Goal: Task Accomplishment & Management: Use online tool/utility

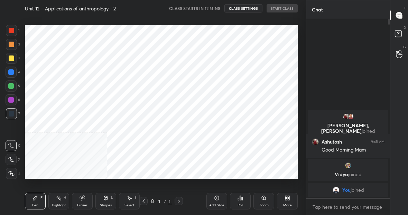
scroll to position [34428, 34320]
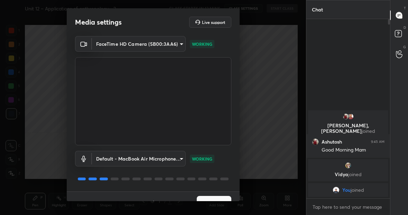
click at [208, 198] on button "Next" at bounding box center [214, 202] width 35 height 14
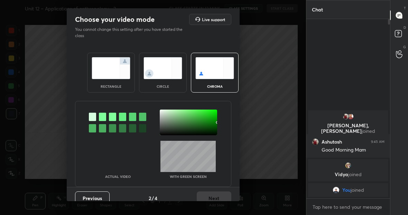
click at [107, 70] on img at bounding box center [111, 68] width 39 height 22
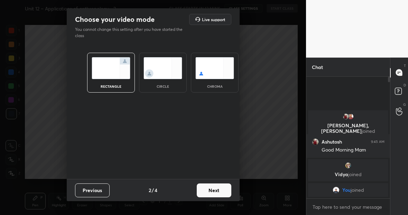
scroll to position [136, 82]
click at [218, 188] on button "Next" at bounding box center [214, 190] width 35 height 14
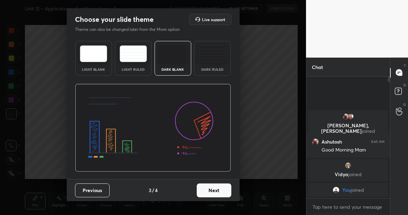
click at [218, 188] on button "Next" at bounding box center [214, 190] width 35 height 14
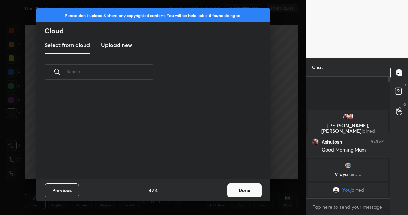
scroll to position [89, 222]
click at [114, 46] on h3 "Upload new" at bounding box center [116, 45] width 31 height 8
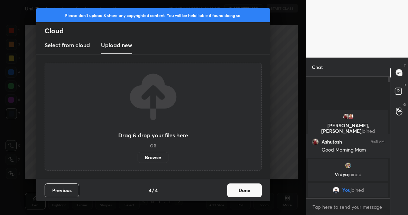
click at [157, 156] on label "Browse" at bounding box center [153, 157] width 31 height 11
click at [138, 156] on input "Browse" at bounding box center [138, 157] width 0 height 11
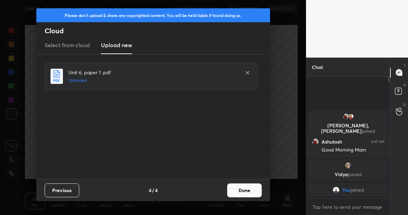
click at [247, 191] on button "Done" at bounding box center [244, 190] width 35 height 14
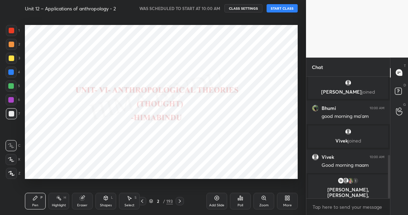
scroll to position [218, 0]
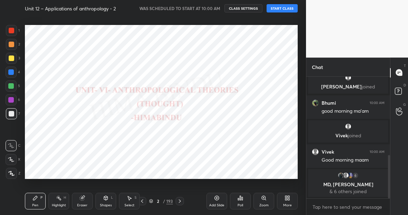
click at [289, 8] on button "START CLASS" at bounding box center [282, 8] width 31 height 8
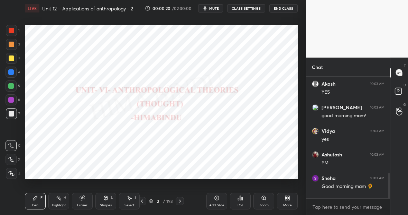
scroll to position [463, 0]
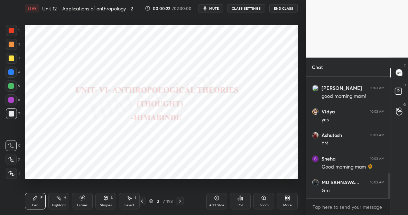
click at [169, 199] on div "193" at bounding box center [169, 201] width 7 height 6
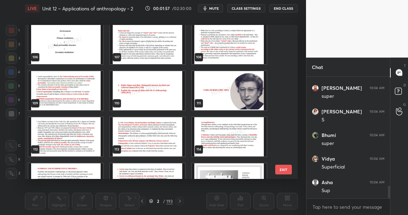
scroll to position [1598, 0]
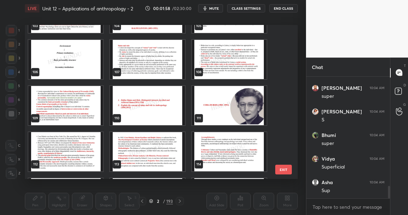
click at [74, 103] on img "grid" at bounding box center [65, 105] width 75 height 39
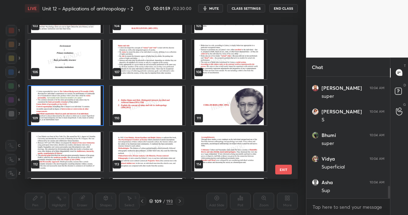
click at [74, 103] on img "grid" at bounding box center [65, 105] width 75 height 39
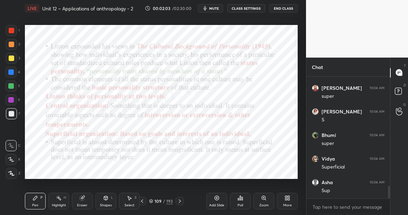
click at [180, 201] on icon at bounding box center [180, 200] width 2 height 3
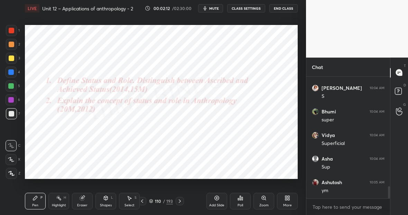
scroll to position [1108, 0]
click at [14, 72] on div at bounding box center [11, 71] width 11 height 11
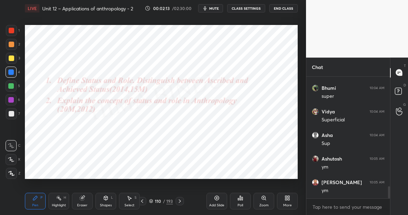
click at [12, 175] on icon at bounding box center [11, 173] width 6 height 5
click at [89, 199] on div "Eraser" at bounding box center [82, 200] width 21 height 17
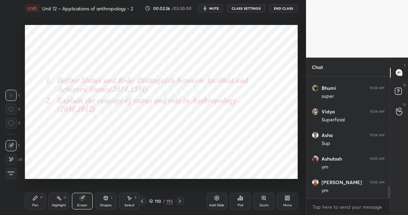
click at [40, 198] on div "Pen P" at bounding box center [35, 200] width 21 height 17
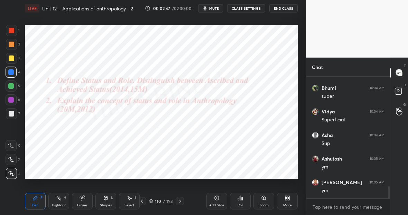
click at [67, 201] on div "Highlight H" at bounding box center [58, 200] width 21 height 17
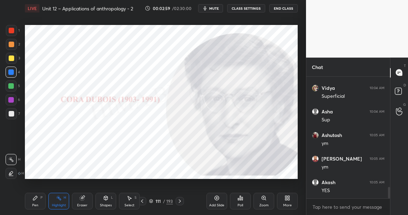
scroll to position [1155, 0]
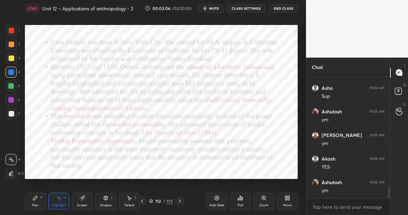
click at [38, 202] on div "Pen P" at bounding box center [35, 200] width 21 height 17
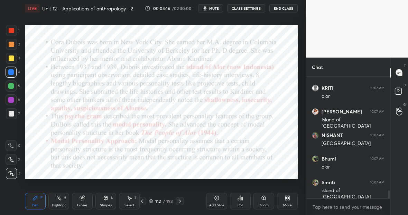
scroll to position [1703, 0]
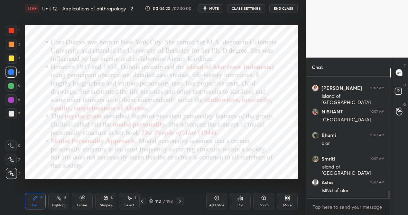
click at [59, 200] on div "Highlight H" at bounding box center [58, 200] width 21 height 17
click at [62, 197] on div "Highlight H" at bounding box center [58, 200] width 21 height 17
click at [35, 203] on div "Pen" at bounding box center [35, 204] width 6 height 3
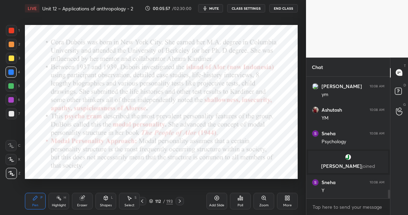
scroll to position [1625, 0]
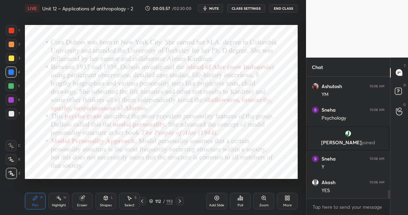
click at [87, 199] on div "Eraser" at bounding box center [82, 200] width 21 height 17
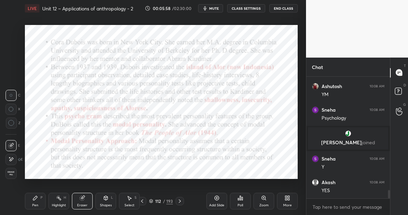
click at [14, 160] on div at bounding box center [11, 159] width 11 height 11
click at [38, 199] on div "Pen P" at bounding box center [35, 200] width 21 height 17
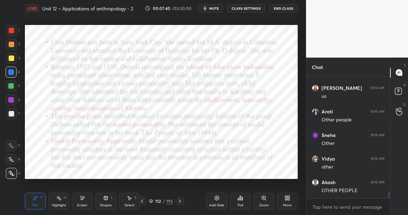
scroll to position [2001, 0]
click at [13, 69] on div at bounding box center [11, 71] width 11 height 11
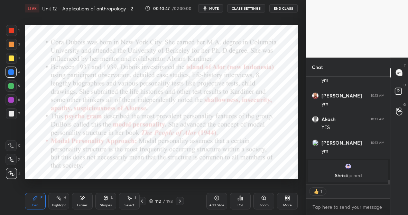
scroll to position [2597, 0]
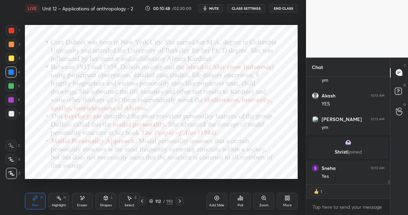
type textarea "x"
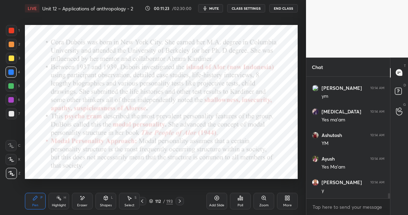
scroll to position [2795, 0]
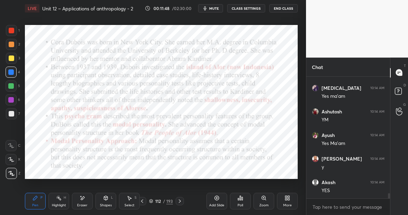
click at [213, 199] on div "Add Slide" at bounding box center [217, 200] width 21 height 17
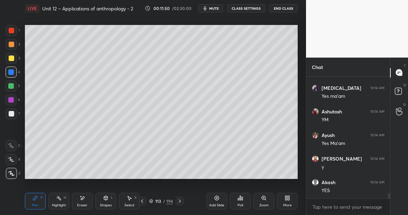
click at [15, 112] on div at bounding box center [11, 113] width 11 height 11
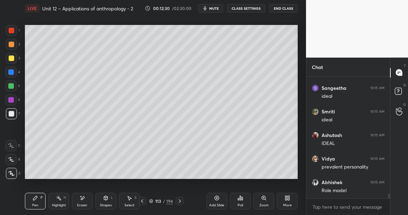
scroll to position [2983, 0]
click at [88, 198] on div "Eraser" at bounding box center [82, 200] width 21 height 17
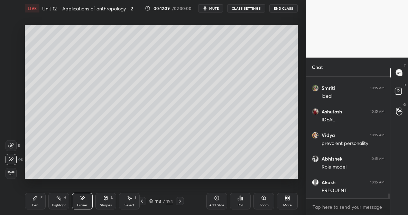
click at [41, 198] on div "Pen P" at bounding box center [35, 200] width 21 height 17
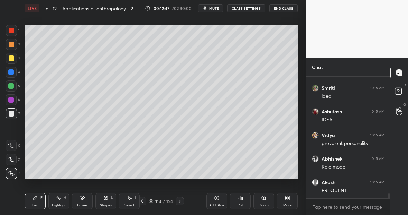
scroll to position [3006, 0]
click at [11, 31] on div at bounding box center [12, 31] width 6 height 6
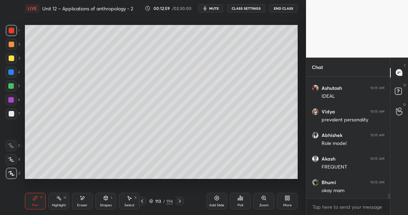
scroll to position [3030, 0]
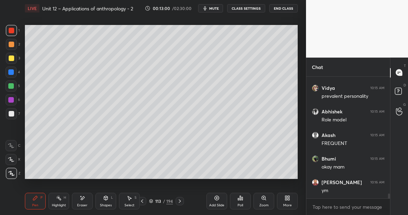
click at [14, 86] on div at bounding box center [11, 85] width 11 height 11
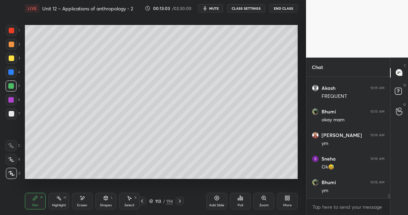
scroll to position [3100, 0]
click at [86, 197] on div "Eraser" at bounding box center [82, 200] width 21 height 17
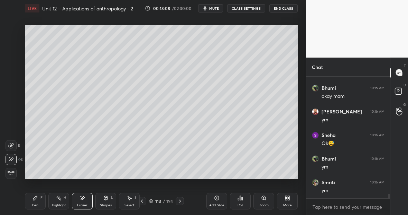
click at [37, 197] on icon at bounding box center [36, 198] width 6 height 6
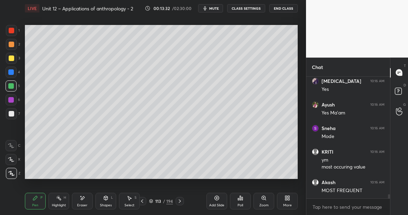
scroll to position [3366, 0]
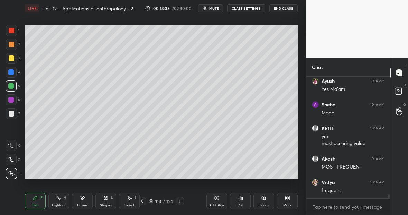
click at [91, 198] on div "Eraser" at bounding box center [82, 200] width 21 height 17
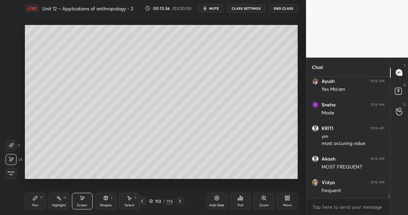
scroll to position [3390, 0]
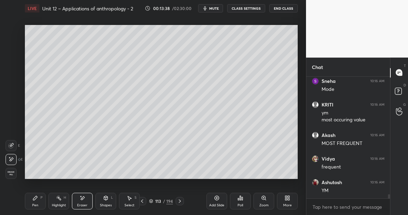
click at [41, 198] on div "P" at bounding box center [41, 196] width 2 height 3
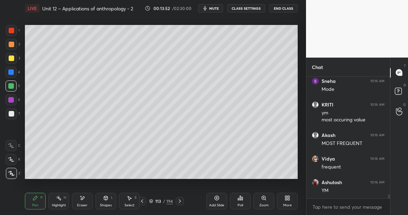
click at [13, 61] on div at bounding box center [11, 58] width 11 height 11
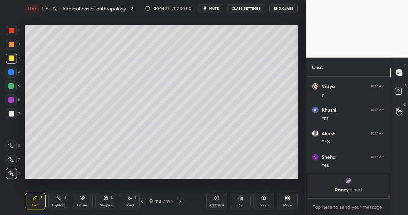
scroll to position [3303, 0]
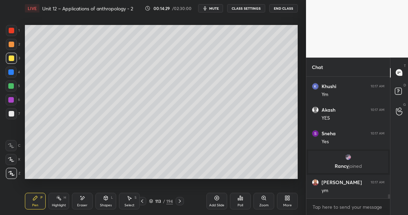
click at [90, 199] on div "Eraser" at bounding box center [82, 200] width 21 height 17
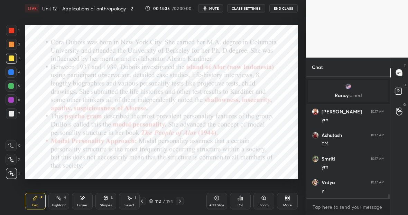
scroll to position [3398, 0]
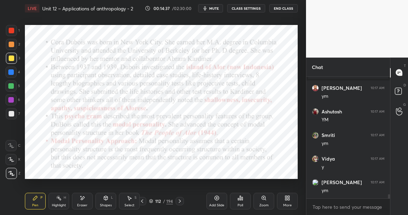
click at [13, 73] on div at bounding box center [11, 72] width 6 height 6
click at [13, 172] on icon at bounding box center [11, 173] width 6 height 5
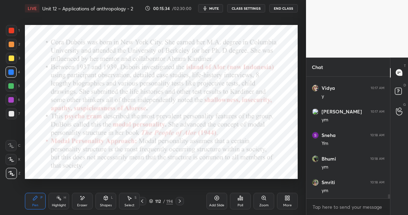
scroll to position [3492, 0]
click at [217, 198] on icon at bounding box center [217, 198] width 2 height 2
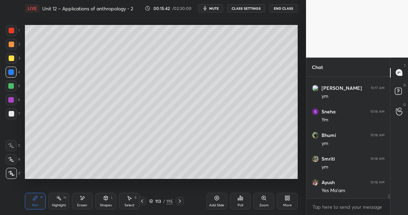
click at [12, 60] on div at bounding box center [11, 58] width 11 height 11
click at [12, 84] on div at bounding box center [11, 86] width 6 height 6
click at [83, 199] on div "Eraser" at bounding box center [82, 200] width 21 height 17
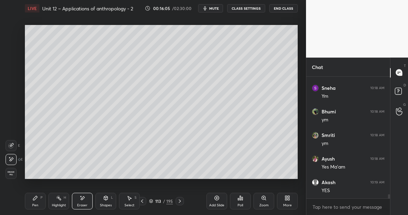
click at [37, 197] on div "Pen P" at bounding box center [35, 200] width 21 height 17
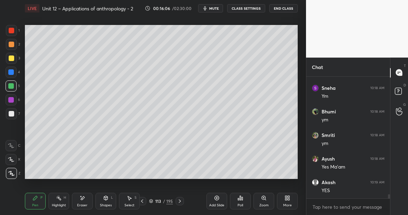
click at [16, 58] on div at bounding box center [11, 58] width 11 height 11
click at [13, 86] on div at bounding box center [11, 86] width 6 height 6
click at [15, 59] on div at bounding box center [11, 58] width 11 height 11
click at [84, 197] on div "Eraser" at bounding box center [82, 200] width 21 height 17
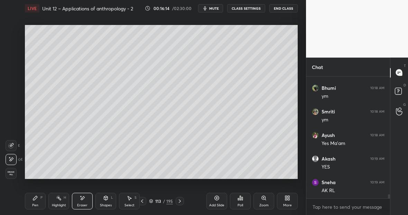
click at [40, 199] on div "Pen P" at bounding box center [35, 200] width 21 height 17
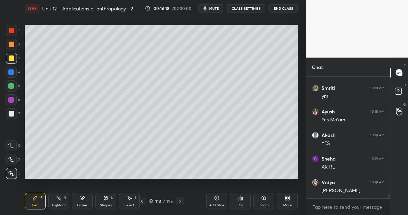
scroll to position [3586, 0]
click at [13, 30] on div at bounding box center [11, 30] width 11 height 11
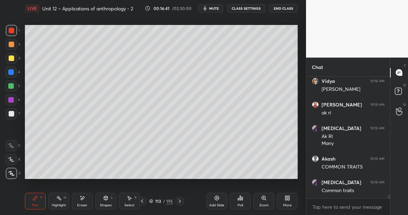
scroll to position [3687, 0]
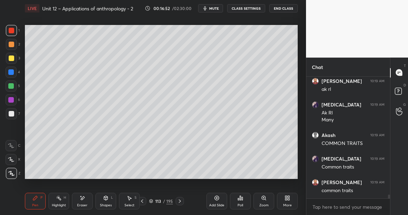
click at [13, 59] on div at bounding box center [12, 58] width 6 height 6
click at [16, 85] on div at bounding box center [11, 85] width 11 height 11
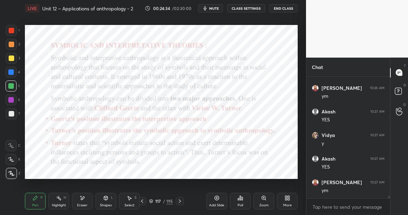
scroll to position [5138, 0]
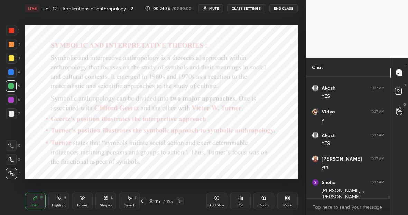
click at [168, 202] on div "195" at bounding box center [169, 201] width 7 height 6
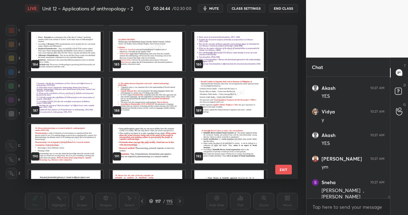
scroll to position [2810, 0]
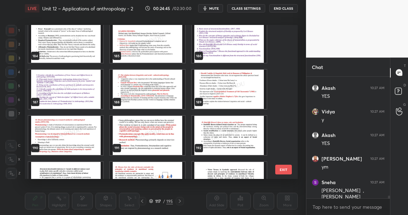
click at [53, 92] on img "grid" at bounding box center [65, 89] width 75 height 39
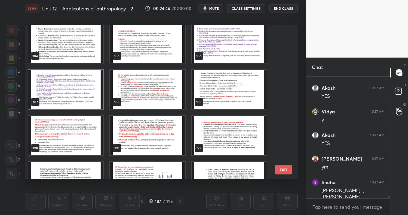
click at [53, 92] on img "grid" at bounding box center [65, 89] width 75 height 39
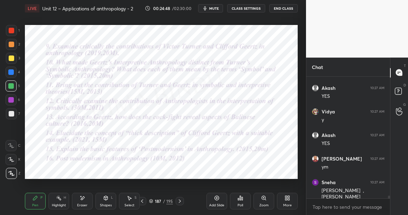
click at [12, 35] on div at bounding box center [11, 30] width 11 height 11
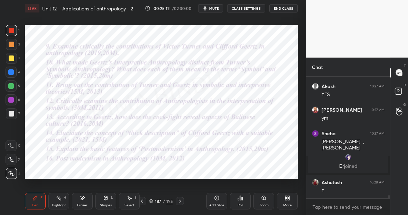
scroll to position [4808, 0]
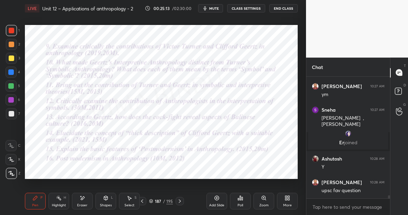
click at [171, 200] on div "195" at bounding box center [169, 201] width 7 height 6
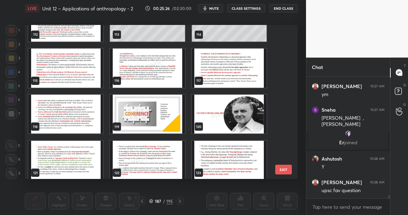
scroll to position [1727, 0]
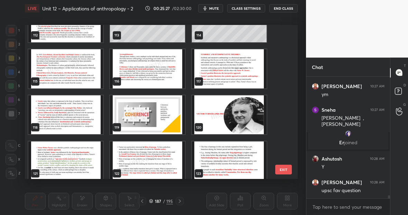
click at [220, 68] on img "grid" at bounding box center [229, 68] width 75 height 39
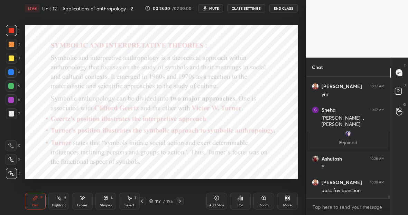
click at [216, 200] on div "Add Slide" at bounding box center [217, 200] width 21 height 17
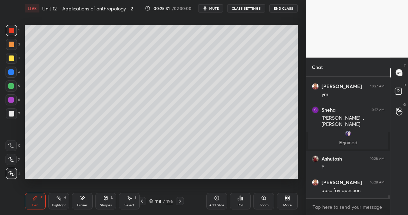
click at [14, 57] on div at bounding box center [11, 58] width 11 height 11
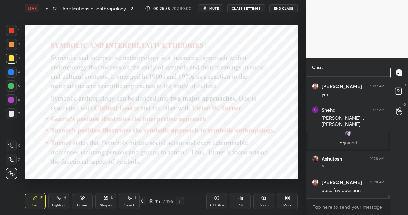
click at [220, 201] on div "Add Slide" at bounding box center [217, 200] width 21 height 17
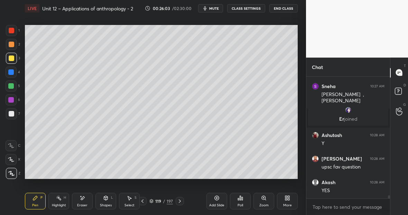
scroll to position [4855, 0]
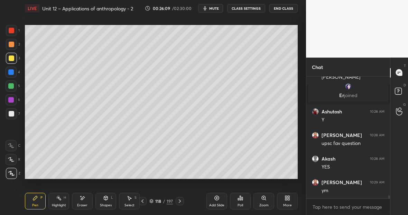
click at [13, 31] on div at bounding box center [12, 31] width 6 height 6
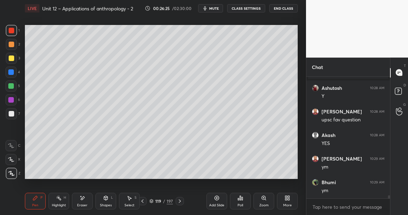
scroll to position [4902, 0]
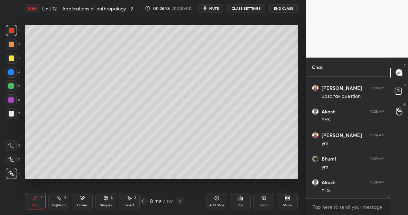
click at [13, 31] on div at bounding box center [12, 31] width 6 height 6
click at [13, 86] on div at bounding box center [11, 86] width 6 height 6
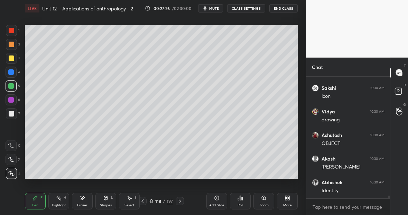
scroll to position [5255, 0]
click at [89, 194] on div "Eraser" at bounding box center [82, 200] width 21 height 17
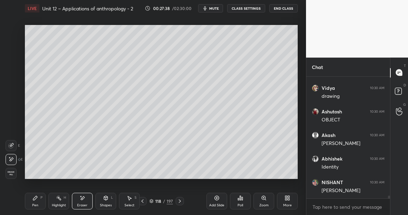
click at [39, 200] on div "Pen P" at bounding box center [35, 200] width 21 height 17
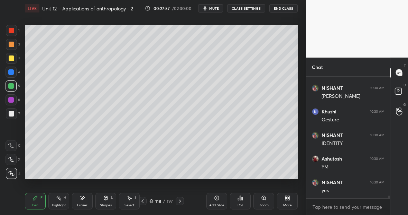
scroll to position [5372, 0]
click at [65, 201] on div "Highlight H" at bounding box center [58, 200] width 21 height 17
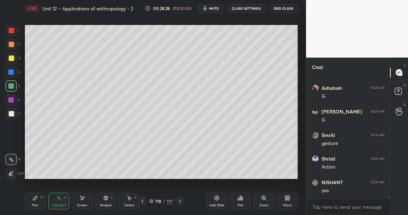
scroll to position [5608, 0]
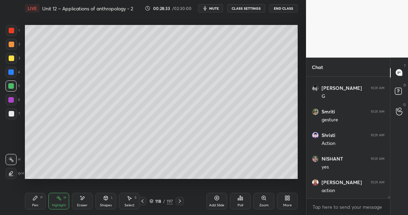
click at [40, 197] on div "Pen P" at bounding box center [35, 200] width 21 height 17
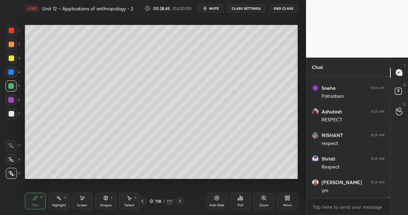
scroll to position [5819, 0]
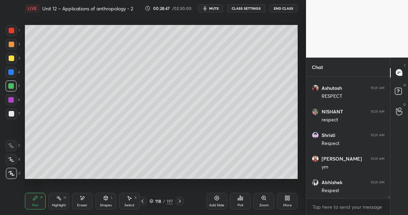
click at [14, 58] on div at bounding box center [11, 58] width 11 height 11
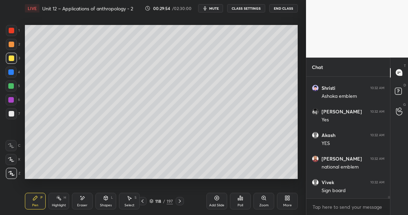
scroll to position [6219, 0]
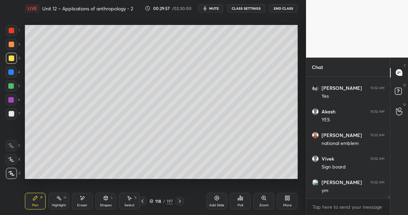
click at [12, 33] on div at bounding box center [12, 31] width 6 height 6
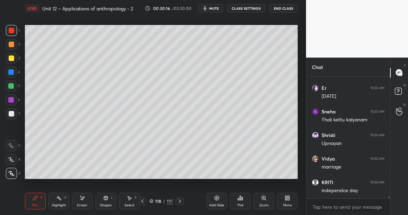
scroll to position [6361, 0]
click at [13, 87] on div at bounding box center [11, 86] width 6 height 6
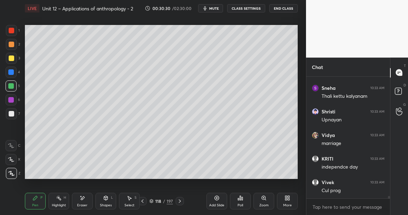
click at [10, 112] on div at bounding box center [12, 114] width 6 height 6
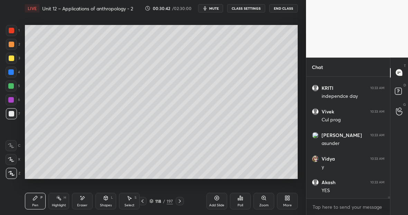
scroll to position [6455, 0]
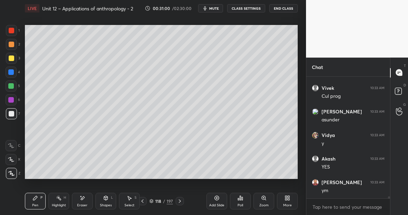
click at [89, 198] on div "Eraser" at bounding box center [82, 200] width 21 height 17
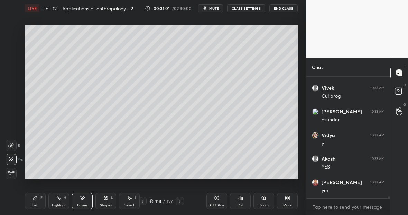
click at [44, 199] on div "Pen P" at bounding box center [35, 200] width 21 height 17
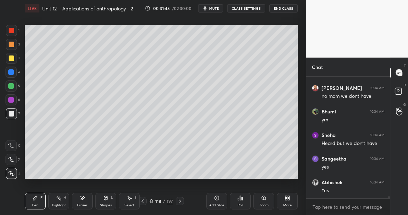
scroll to position [6979, 0]
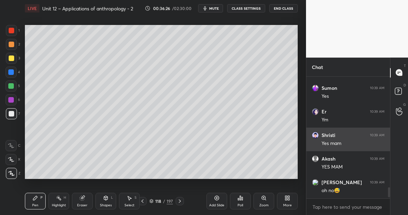
scroll to position [1254, 0]
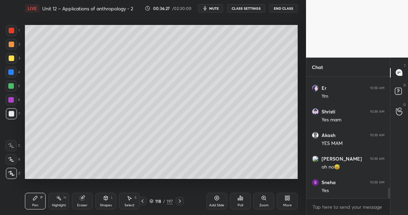
click at [13, 72] on div at bounding box center [11, 72] width 6 height 6
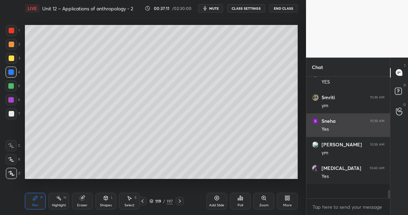
scroll to position [1465, 0]
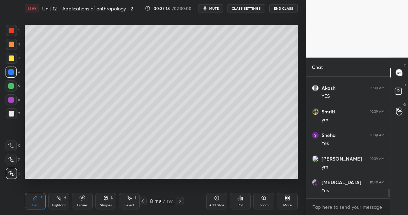
click at [13, 85] on div at bounding box center [11, 86] width 6 height 6
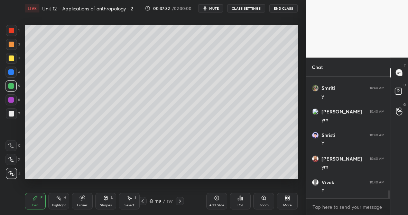
scroll to position [1724, 0]
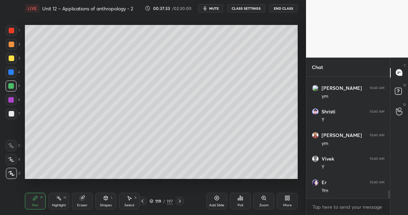
click at [63, 199] on div "Highlight H" at bounding box center [58, 200] width 21 height 17
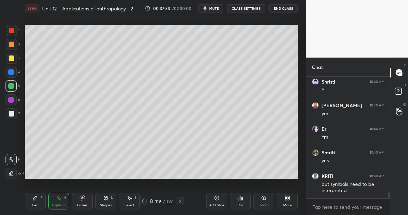
scroll to position [2013, 0]
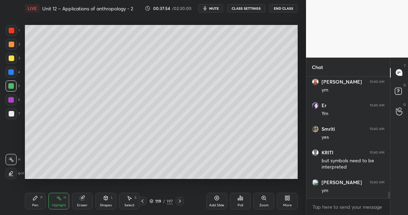
click at [33, 201] on div "Pen P" at bounding box center [35, 200] width 21 height 17
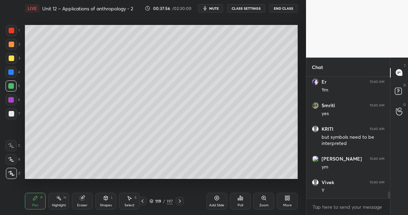
scroll to position [2060, 0]
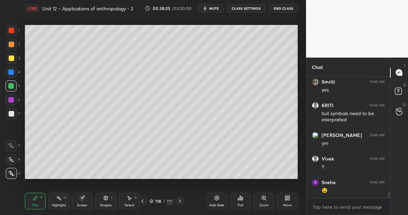
click at [61, 201] on div "Highlight H" at bounding box center [58, 200] width 21 height 17
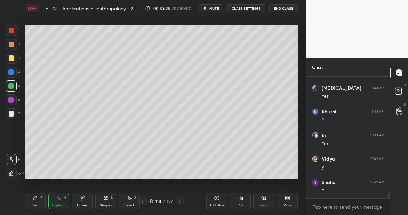
scroll to position [2413, 0]
click at [12, 86] on div at bounding box center [11, 86] width 6 height 6
click at [38, 194] on div "Pen P" at bounding box center [35, 200] width 21 height 17
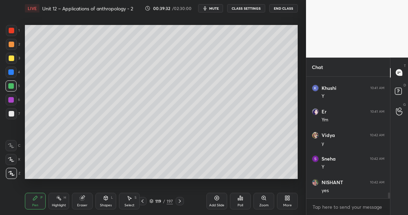
click at [89, 197] on div "Eraser" at bounding box center [82, 200] width 21 height 17
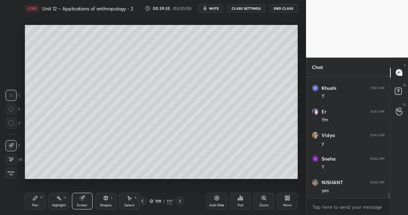
click at [39, 199] on div "Pen P" at bounding box center [35, 200] width 21 height 17
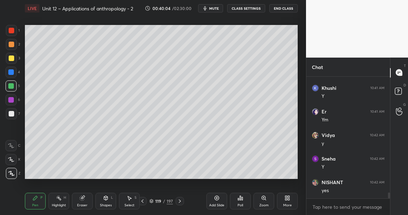
click at [85, 201] on div "Eraser" at bounding box center [82, 200] width 21 height 17
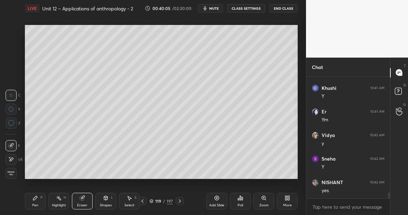
click at [12, 159] on icon at bounding box center [11, 159] width 6 height 6
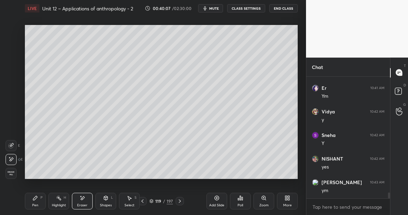
click at [37, 204] on div "Pen" at bounding box center [35, 204] width 6 height 3
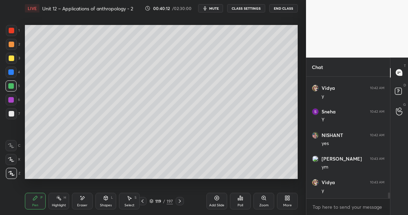
click at [64, 203] on div "Highlight" at bounding box center [59, 204] width 14 height 3
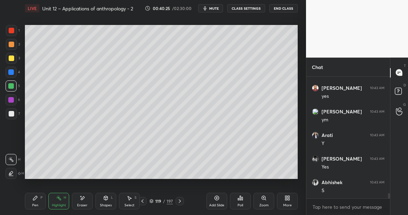
scroll to position [2725, 0]
click at [35, 201] on div "Pen P" at bounding box center [35, 200] width 21 height 17
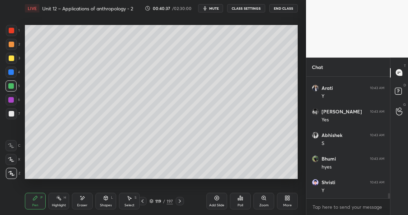
scroll to position [2749, 0]
click at [84, 197] on icon at bounding box center [83, 197] width 4 height 3
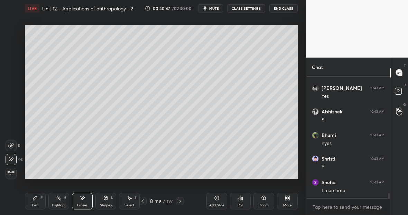
click at [32, 198] on div "Pen P" at bounding box center [35, 200] width 21 height 17
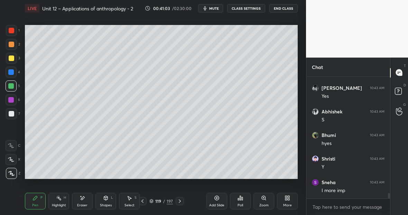
click at [14, 30] on div at bounding box center [11, 30] width 11 height 11
click at [62, 198] on div "Highlight H" at bounding box center [58, 200] width 21 height 17
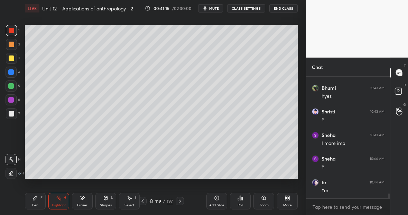
scroll to position [2819, 0]
click at [38, 197] on div "Pen P" at bounding box center [35, 200] width 21 height 17
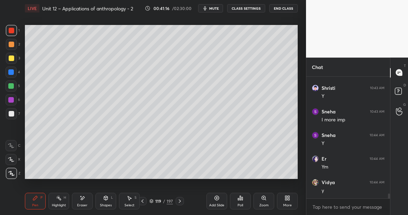
scroll to position [2843, 0]
click at [11, 58] on div at bounding box center [12, 58] width 6 height 6
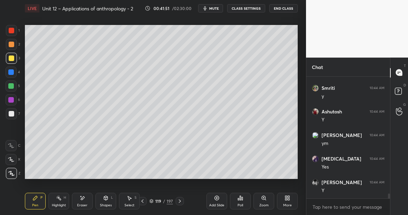
scroll to position [2961, 0]
click at [13, 31] on div at bounding box center [12, 31] width 6 height 6
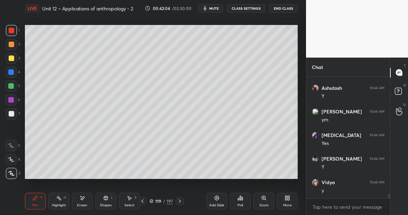
click at [82, 197] on icon at bounding box center [83, 198] width 6 height 6
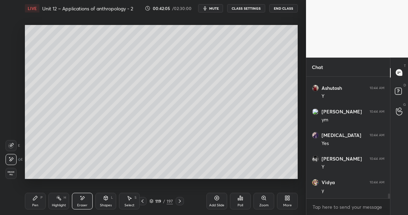
scroll to position [2984, 0]
click at [41, 199] on div "P" at bounding box center [41, 196] width 2 height 3
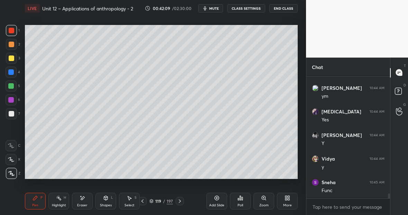
click at [12, 56] on div at bounding box center [12, 58] width 6 height 6
click at [12, 33] on div at bounding box center [11, 30] width 11 height 11
click at [12, 57] on div at bounding box center [12, 58] width 6 height 6
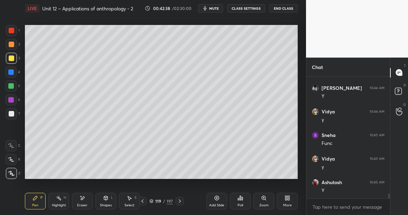
click at [86, 199] on div "Eraser" at bounding box center [82, 200] width 21 height 17
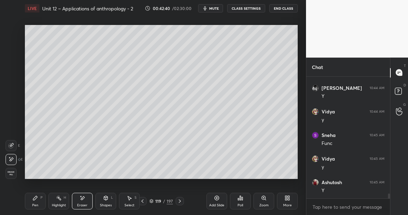
click at [40, 200] on div "Pen P" at bounding box center [35, 200] width 21 height 17
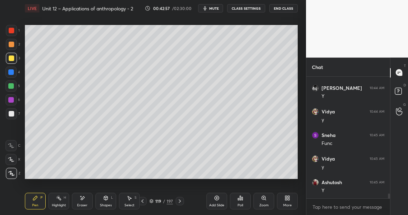
scroll to position [3055, 0]
click at [58, 202] on div "Highlight H" at bounding box center [58, 200] width 21 height 17
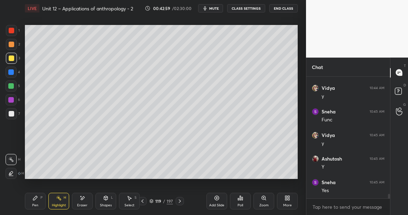
click at [80, 199] on div "Eraser" at bounding box center [82, 200] width 21 height 17
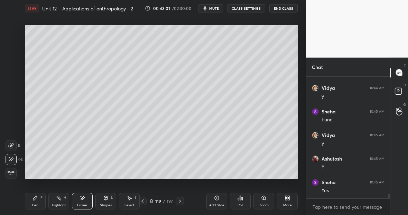
click at [38, 195] on icon at bounding box center [36, 198] width 6 height 6
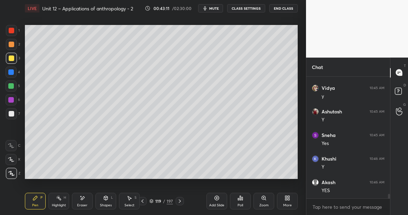
scroll to position [3125, 0]
click at [66, 206] on div "Highlight H" at bounding box center [58, 200] width 21 height 17
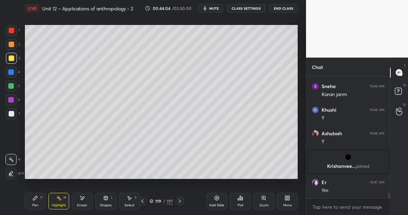
scroll to position [2611, 0]
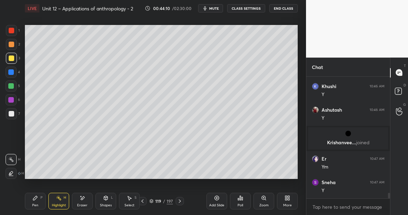
click at [180, 200] on icon at bounding box center [180, 201] width 6 height 6
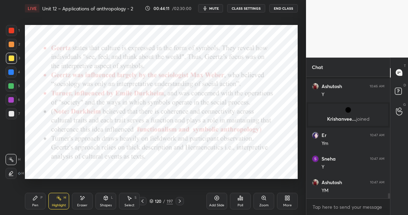
scroll to position [2681, 0]
click at [142, 200] on icon at bounding box center [143, 201] width 6 height 6
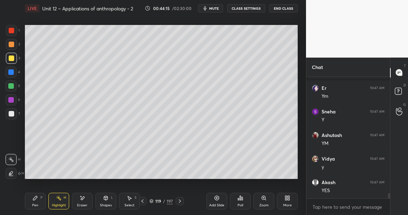
click at [180, 200] on icon at bounding box center [180, 200] width 2 height 3
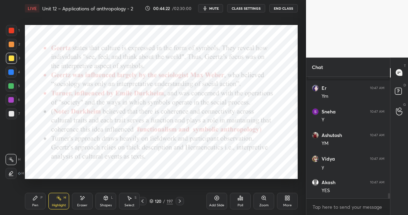
click at [180, 200] on icon at bounding box center [180, 200] width 2 height 3
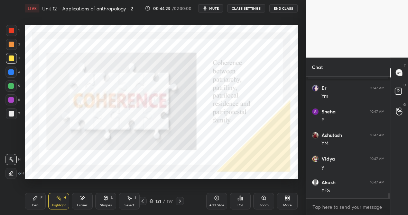
click at [180, 200] on icon at bounding box center [180, 200] width 2 height 3
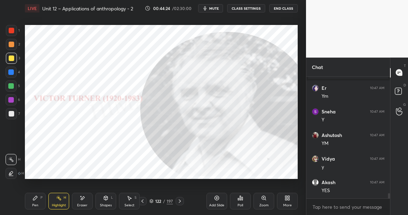
scroll to position [2705, 0]
click at [143, 200] on icon at bounding box center [143, 200] width 2 height 3
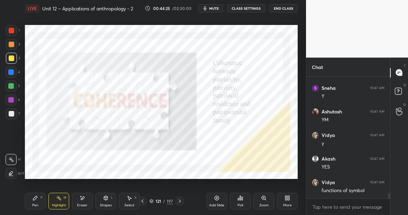
click at [143, 200] on icon at bounding box center [143, 200] width 2 height 3
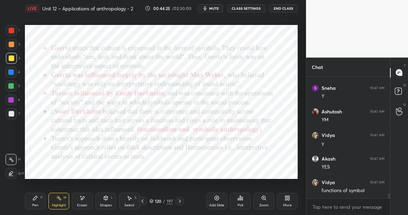
click at [143, 200] on icon at bounding box center [143, 200] width 2 height 3
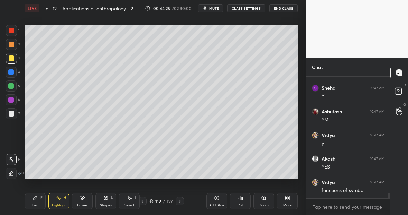
scroll to position [2728, 0]
click at [143, 200] on icon at bounding box center [143, 200] width 2 height 3
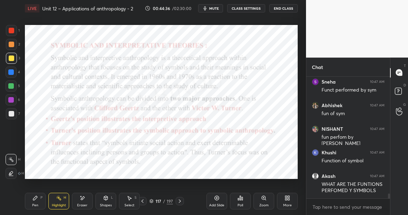
scroll to position [2859, 0]
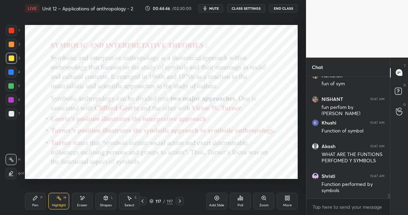
click at [179, 200] on icon at bounding box center [180, 201] width 6 height 6
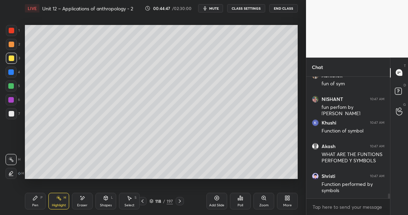
click at [179, 200] on icon at bounding box center [180, 201] width 6 height 6
click at [143, 199] on icon at bounding box center [143, 200] width 2 height 3
click at [216, 198] on icon at bounding box center [217, 198] width 6 height 6
click at [144, 200] on icon at bounding box center [142, 201] width 6 height 6
click at [180, 201] on icon at bounding box center [180, 201] width 6 height 6
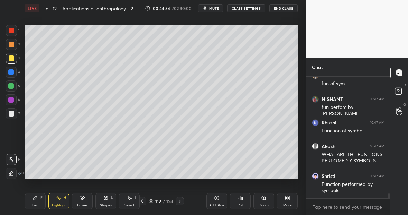
click at [180, 201] on icon at bounding box center [180, 201] width 6 height 6
click at [217, 200] on icon at bounding box center [217, 197] width 4 height 4
click at [11, 32] on div at bounding box center [12, 31] width 6 height 6
click at [12, 59] on div at bounding box center [12, 58] width 6 height 6
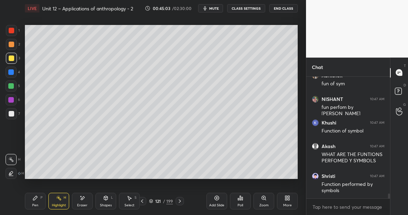
click at [37, 203] on div "Pen P" at bounding box center [35, 200] width 21 height 17
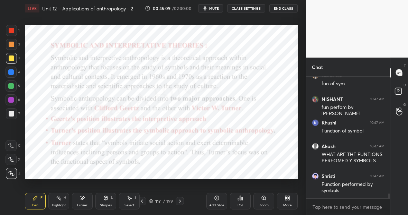
scroll to position [2882, 0]
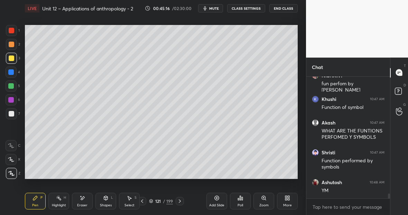
click at [83, 204] on div "Eraser" at bounding box center [82, 204] width 10 height 3
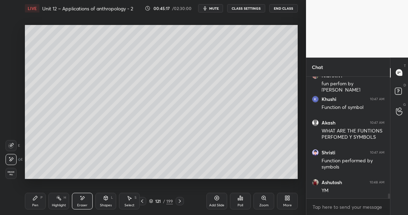
click at [43, 194] on div "Pen P" at bounding box center [35, 200] width 21 height 17
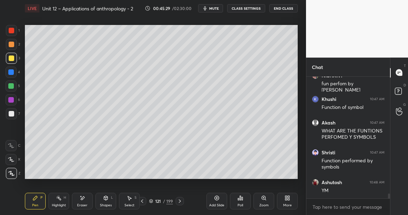
scroll to position [2906, 0]
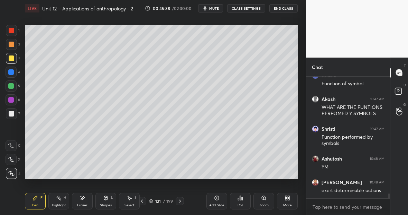
click at [83, 199] on icon at bounding box center [83, 198] width 6 height 6
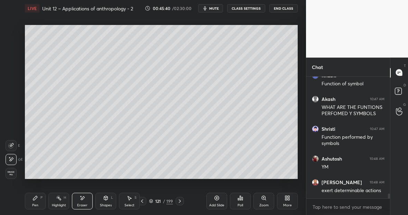
click at [36, 201] on div "Pen P" at bounding box center [35, 200] width 21 height 17
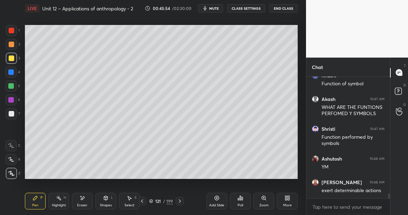
click at [11, 30] on div at bounding box center [12, 31] width 6 height 6
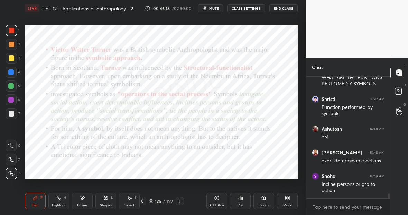
click at [59, 203] on div "Highlight" at bounding box center [59, 204] width 14 height 3
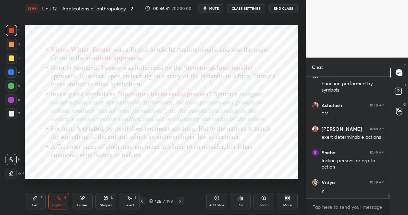
click at [39, 202] on div "Pen P" at bounding box center [35, 200] width 21 height 17
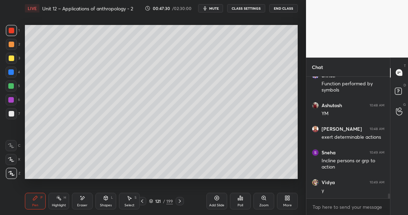
click at [13, 59] on div at bounding box center [12, 58] width 6 height 6
click at [12, 33] on div at bounding box center [11, 30] width 11 height 11
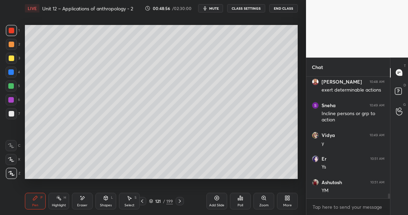
scroll to position [3029, 0]
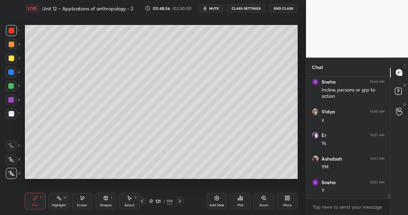
click at [12, 70] on div at bounding box center [11, 72] width 6 height 6
click at [56, 203] on div "Highlight" at bounding box center [59, 204] width 14 height 3
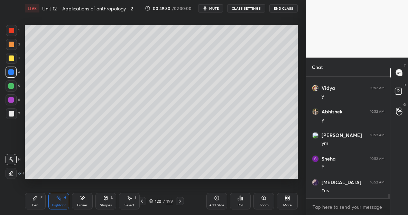
scroll to position [3218, 0]
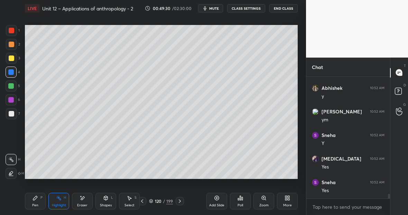
click at [65, 199] on div "H" at bounding box center [65, 196] width 2 height 3
click at [13, 56] on div at bounding box center [12, 58] width 6 height 6
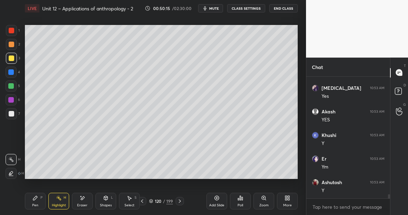
click at [11, 87] on div at bounding box center [11, 86] width 6 height 6
click at [10, 57] on div at bounding box center [12, 58] width 6 height 6
click at [37, 196] on div "Pen P" at bounding box center [35, 200] width 21 height 17
click at [36, 203] on div "Pen" at bounding box center [35, 204] width 6 height 3
click at [83, 197] on icon at bounding box center [83, 197] width 4 height 3
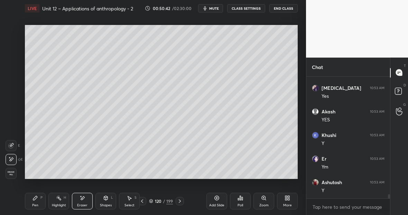
click at [37, 198] on div "Pen P" at bounding box center [35, 200] width 21 height 17
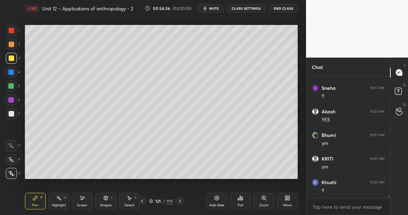
scroll to position [4873, 0]
click at [57, 195] on icon at bounding box center [59, 198] width 6 height 6
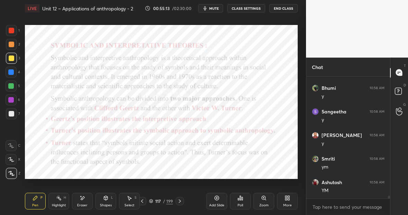
scroll to position [5061, 0]
click at [11, 71] on div at bounding box center [11, 72] width 6 height 6
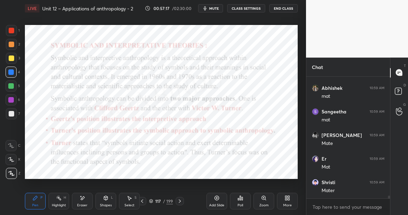
scroll to position [5585, 0]
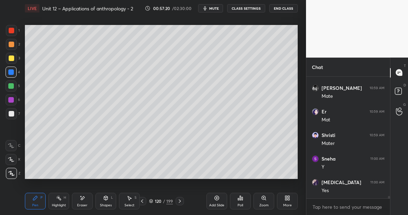
click at [64, 197] on div "H" at bounding box center [65, 196] width 2 height 3
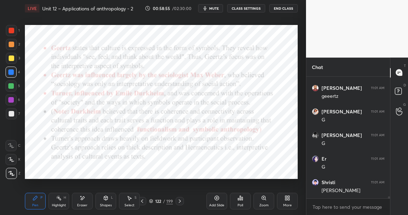
scroll to position [6503, 0]
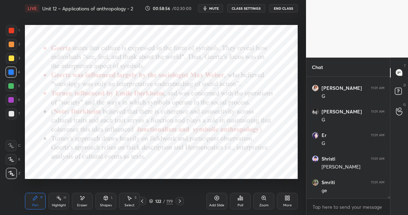
click at [61, 194] on div "Highlight H" at bounding box center [58, 200] width 21 height 17
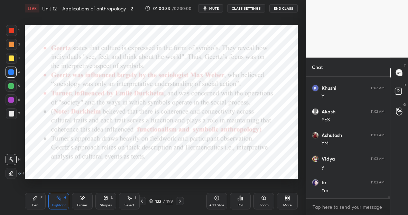
scroll to position [6809, 0]
click at [38, 201] on div "Pen P" at bounding box center [35, 200] width 21 height 17
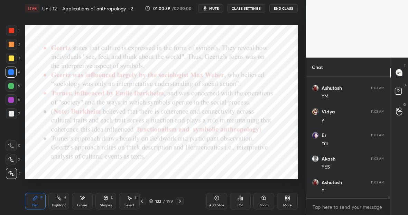
scroll to position [6856, 0]
click at [62, 200] on div "Highlight H" at bounding box center [58, 200] width 21 height 17
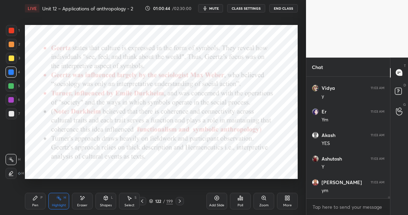
click at [39, 200] on div "Pen P" at bounding box center [35, 200] width 21 height 17
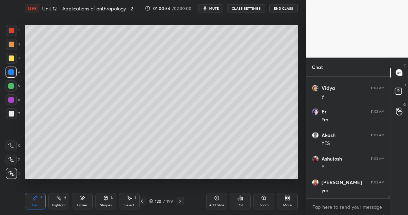
click at [63, 203] on div "Highlight H" at bounding box center [58, 200] width 21 height 17
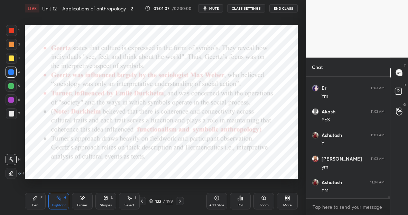
scroll to position [6903, 0]
click at [58, 204] on div "Highlight" at bounding box center [59, 204] width 14 height 3
click at [37, 196] on icon at bounding box center [36, 198] width 6 height 6
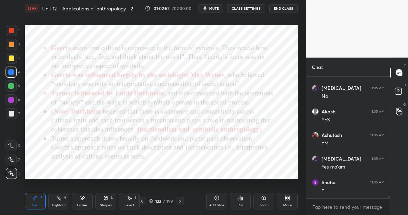
scroll to position [7350, 0]
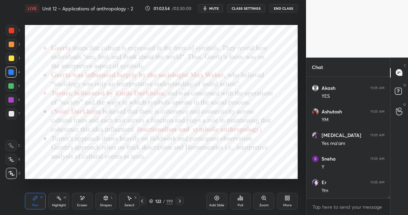
click at [60, 199] on icon at bounding box center [59, 198] width 6 height 6
click at [35, 203] on div "Pen" at bounding box center [35, 204] width 6 height 3
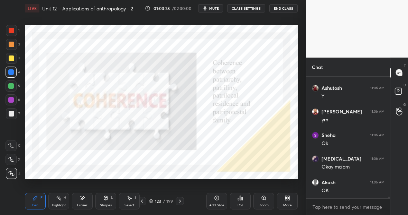
scroll to position [7491, 0]
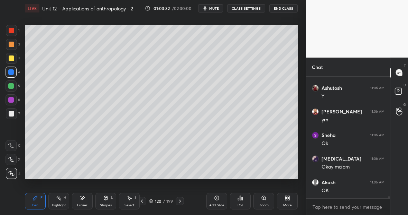
click at [57, 207] on div "Highlight H" at bounding box center [58, 200] width 21 height 17
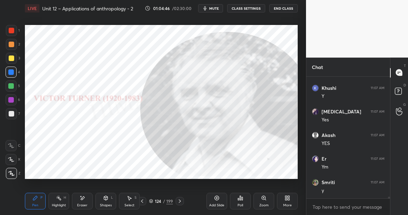
scroll to position [7844, 0]
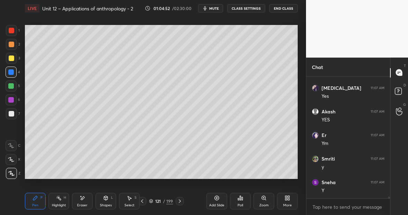
click at [56, 203] on div "Highlight" at bounding box center [59, 204] width 14 height 3
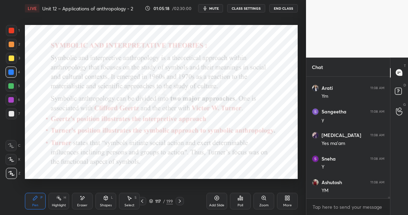
scroll to position [8197, 0]
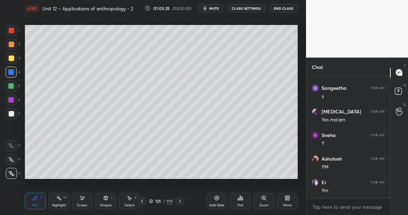
click at [84, 201] on div "Eraser" at bounding box center [82, 200] width 21 height 17
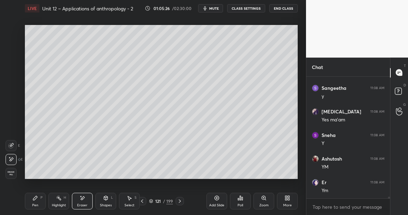
click at [35, 201] on div "Pen P" at bounding box center [35, 200] width 21 height 17
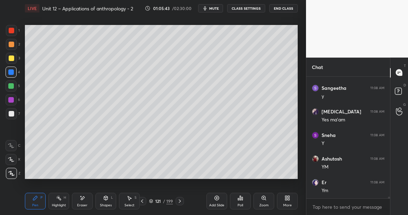
click at [168, 199] on div "199" at bounding box center [169, 201] width 7 height 6
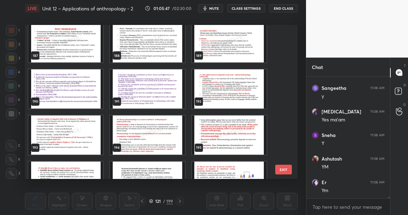
scroll to position [2845, 0]
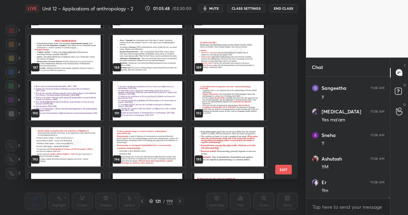
click at [140, 106] on img "grid" at bounding box center [147, 100] width 75 height 39
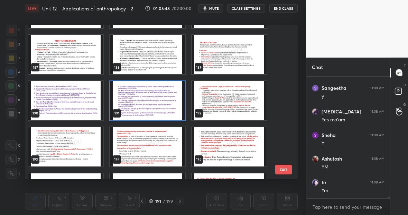
click at [140, 106] on img "grid" at bounding box center [147, 100] width 75 height 39
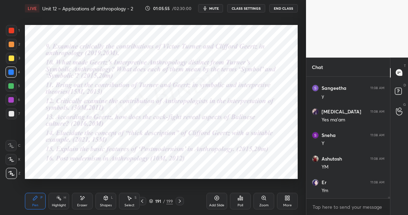
click at [11, 33] on div at bounding box center [11, 30] width 11 height 11
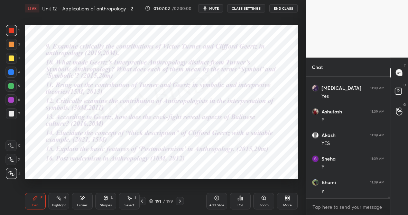
scroll to position [8738, 0]
click at [171, 200] on div "199" at bounding box center [169, 201] width 7 height 6
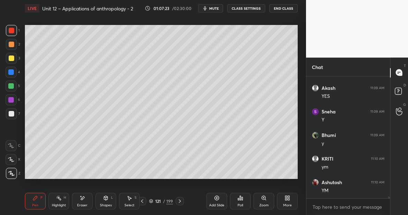
scroll to position [0, 0]
drag, startPoint x: 62, startPoint y: 201, endPoint x: 57, endPoint y: 202, distance: 4.6
click at [58, 202] on div "Highlight H" at bounding box center [58, 200] width 21 height 17
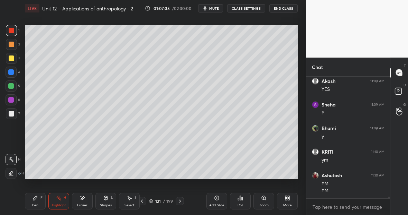
click at [61, 201] on div "Highlight H" at bounding box center [58, 200] width 21 height 17
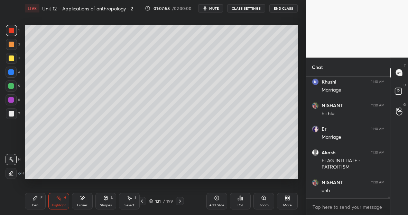
scroll to position [8923, 0]
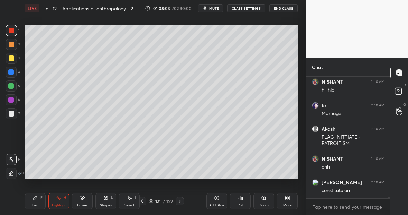
click at [83, 200] on div "Eraser" at bounding box center [82, 200] width 21 height 17
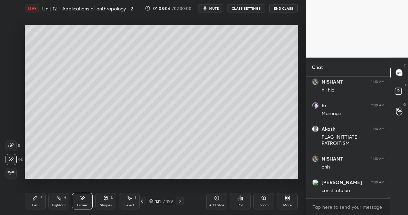
click at [38, 199] on div "Pen P" at bounding box center [35, 200] width 21 height 17
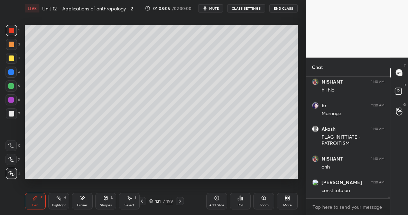
click at [14, 111] on div at bounding box center [11, 113] width 11 height 11
click at [84, 193] on div "Eraser" at bounding box center [82, 200] width 21 height 17
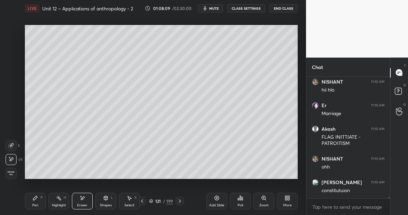
click at [38, 197] on div "Pen P" at bounding box center [35, 200] width 21 height 17
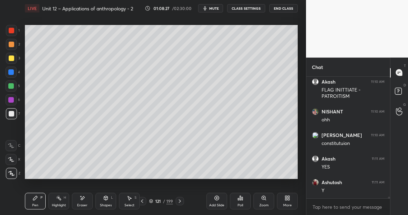
scroll to position [8993, 0]
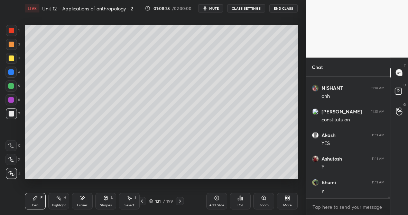
click at [62, 198] on div "Highlight H" at bounding box center [58, 200] width 21 height 17
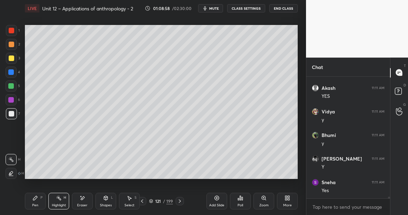
scroll to position [9299, 0]
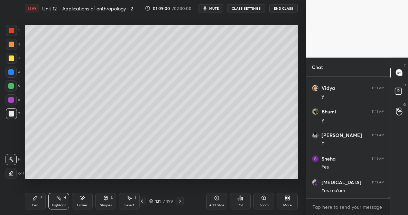
click at [10, 100] on div at bounding box center [11, 100] width 6 height 6
click at [11, 72] on div at bounding box center [11, 72] width 6 height 6
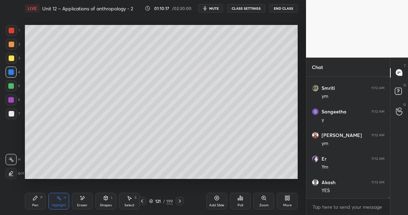
scroll to position [9793, 0]
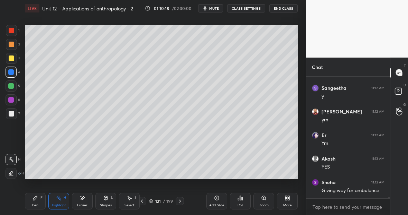
click at [39, 200] on div "Pen P" at bounding box center [35, 200] width 21 height 17
click at [61, 198] on icon at bounding box center [59, 198] width 6 height 6
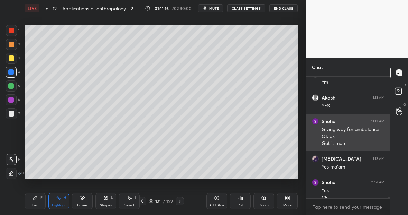
scroll to position [9861, 0]
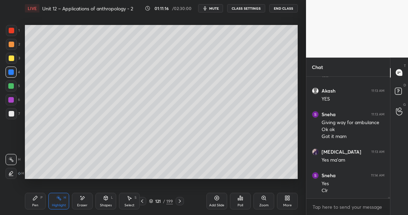
click at [64, 199] on div "H" at bounding box center [65, 196] width 2 height 3
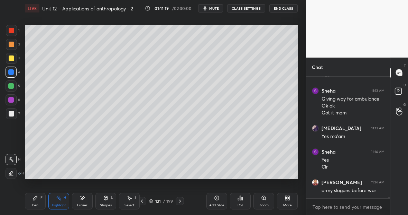
click at [36, 201] on div "Pen P" at bounding box center [35, 200] width 21 height 17
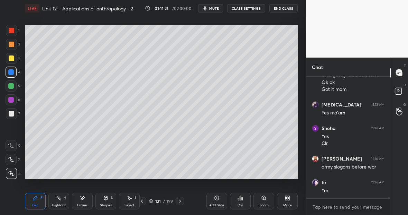
click at [14, 112] on div at bounding box center [11, 113] width 11 height 11
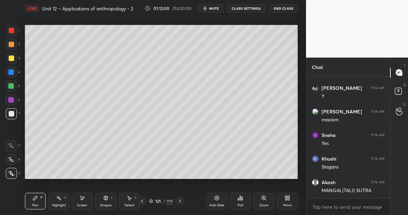
scroll to position [10143, 0]
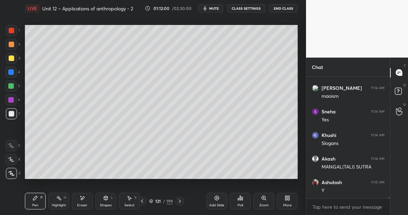
click at [60, 200] on div "Highlight H" at bounding box center [58, 200] width 21 height 17
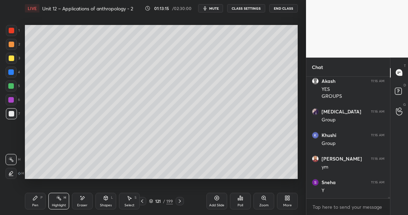
scroll to position [10556, 0]
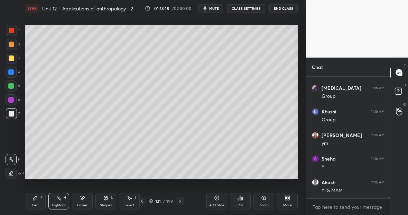
click at [33, 202] on div "Pen P" at bounding box center [35, 200] width 21 height 17
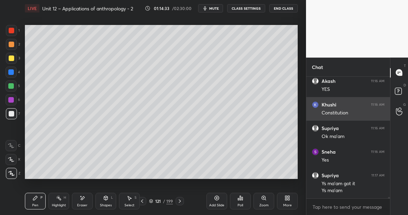
scroll to position [10734, 0]
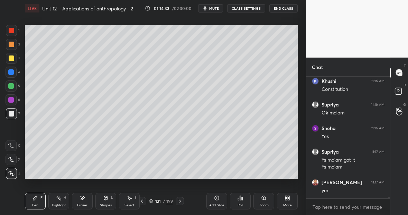
click at [61, 200] on div "Highlight H" at bounding box center [58, 200] width 21 height 17
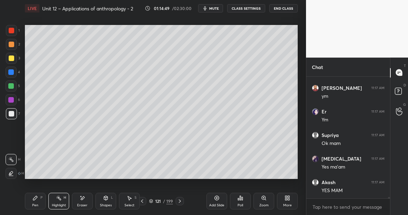
scroll to position [10852, 0]
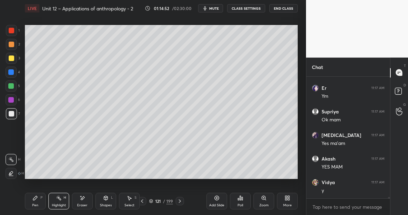
click at [33, 203] on div "Pen" at bounding box center [35, 204] width 6 height 3
click at [89, 199] on div "Eraser" at bounding box center [82, 200] width 21 height 17
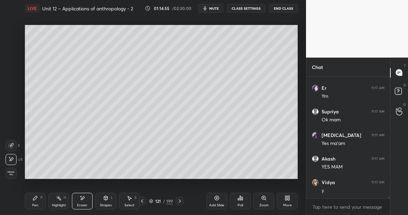
click at [43, 199] on div "Pen P" at bounding box center [35, 200] width 21 height 17
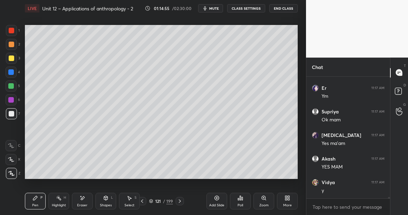
scroll to position [10875, 0]
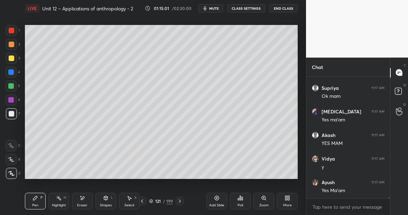
click at [87, 198] on div "Eraser" at bounding box center [82, 200] width 21 height 17
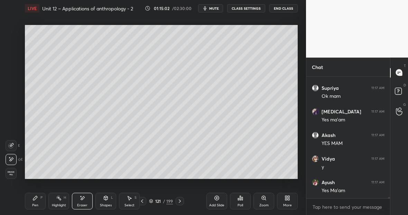
click at [42, 198] on div "Pen P" at bounding box center [35, 200] width 21 height 17
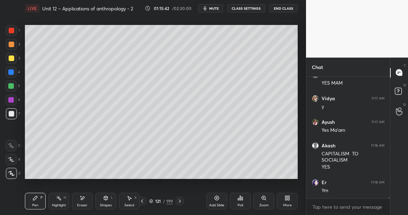
scroll to position [10959, 0]
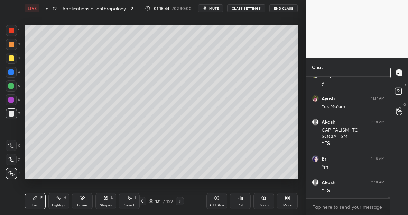
click at [60, 204] on div "Highlight" at bounding box center [59, 204] width 14 height 3
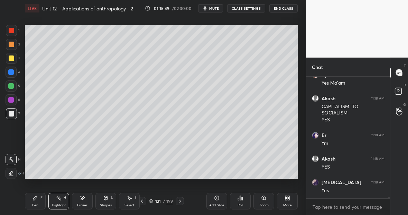
scroll to position [11006, 0]
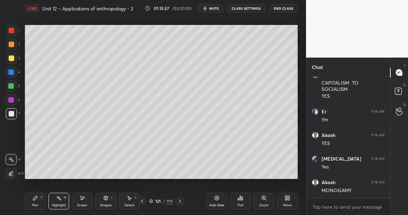
click at [37, 200] on div "Pen P" at bounding box center [35, 200] width 21 height 17
click at [14, 30] on div at bounding box center [12, 31] width 6 height 6
click at [15, 60] on div at bounding box center [11, 58] width 11 height 11
click at [12, 31] on div at bounding box center [12, 31] width 6 height 6
click at [85, 198] on div "Eraser" at bounding box center [82, 200] width 21 height 17
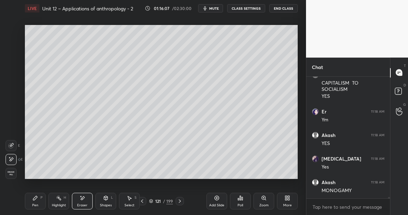
click at [34, 198] on div "Pen P" at bounding box center [35, 200] width 21 height 17
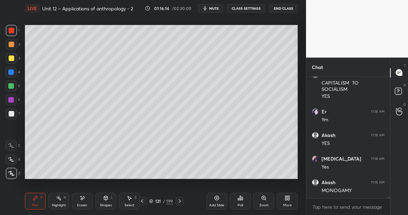
click at [87, 195] on div "Eraser" at bounding box center [82, 200] width 21 height 17
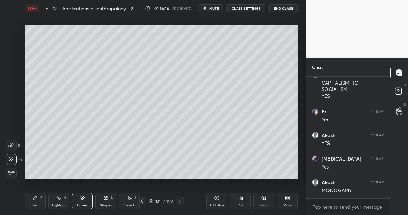
click at [37, 203] on div "Pen P" at bounding box center [35, 200] width 21 height 17
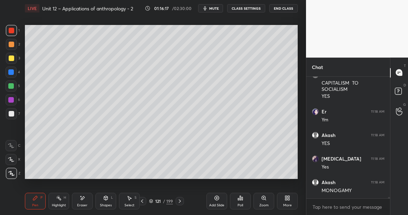
click at [12, 72] on div at bounding box center [11, 72] width 6 height 6
click at [14, 85] on div at bounding box center [11, 85] width 11 height 11
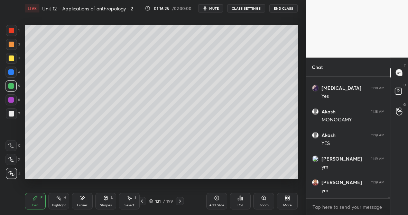
scroll to position [11100, 0]
click at [60, 200] on div "Highlight H" at bounding box center [58, 200] width 21 height 17
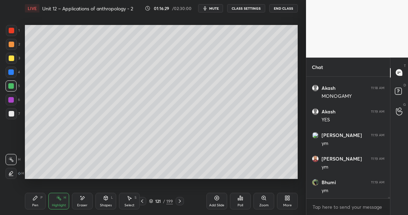
scroll to position [11124, 0]
click at [37, 197] on div "Pen P" at bounding box center [35, 200] width 21 height 17
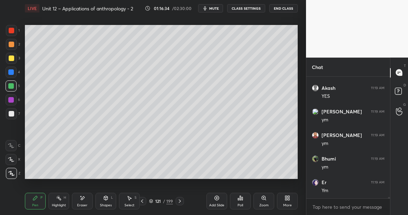
scroll to position [11147, 0]
click at [57, 203] on div "Highlight H" at bounding box center [58, 200] width 21 height 17
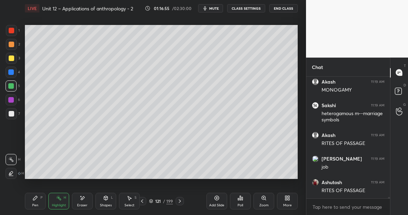
scroll to position [11271, 0]
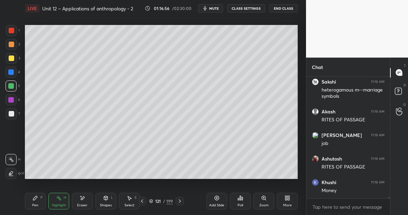
click at [35, 199] on icon at bounding box center [36, 198] width 6 height 6
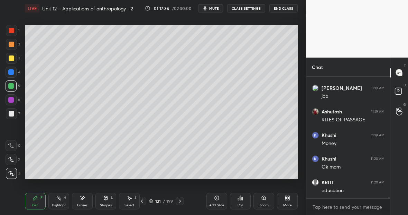
click at [57, 205] on div "Highlight" at bounding box center [59, 204] width 14 height 3
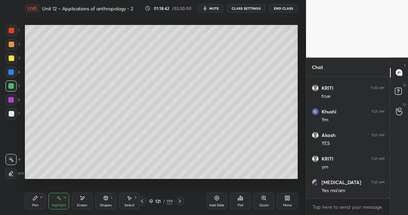
scroll to position [11553, 0]
click at [14, 85] on div at bounding box center [11, 85] width 11 height 11
click at [41, 199] on div "P" at bounding box center [41, 196] width 2 height 3
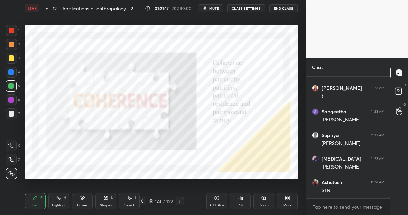
scroll to position [12283, 0]
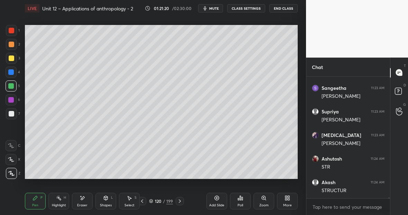
click at [83, 203] on div "Eraser" at bounding box center [82, 204] width 10 height 3
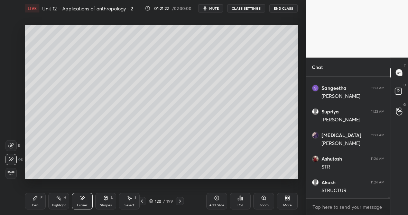
scroll to position [12306, 0]
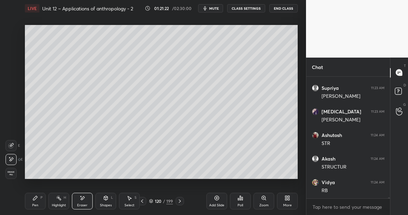
click at [38, 201] on div "Pen P" at bounding box center [35, 200] width 21 height 17
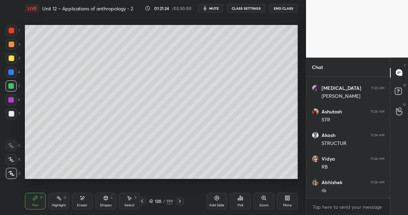
click at [16, 31] on div at bounding box center [11, 30] width 11 height 11
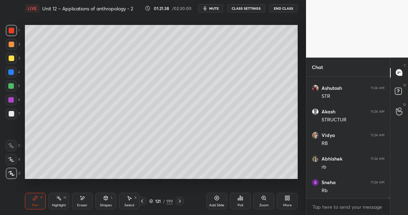
click at [52, 208] on div "Highlight H" at bounding box center [58, 200] width 21 height 17
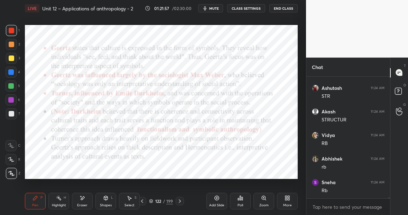
click at [13, 86] on div at bounding box center [11, 86] width 6 height 6
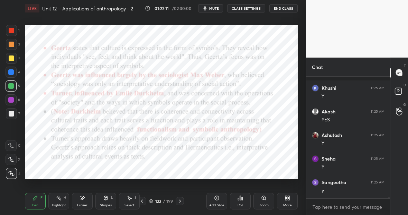
scroll to position [12518, 0]
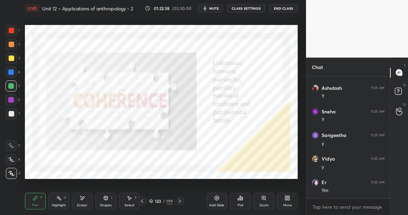
click at [58, 199] on div "Highlight H" at bounding box center [58, 200] width 21 height 17
click at [35, 197] on icon at bounding box center [35, 197] width 4 height 4
click at [12, 31] on div at bounding box center [12, 31] width 6 height 6
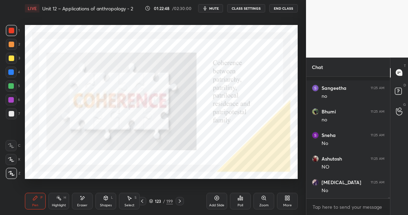
scroll to position [12730, 0]
click at [143, 200] on icon at bounding box center [142, 201] width 6 height 6
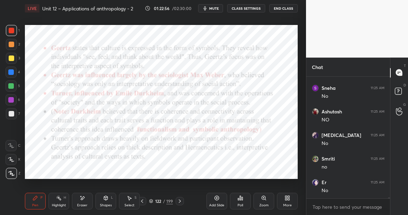
click at [218, 198] on icon at bounding box center [217, 198] width 2 height 2
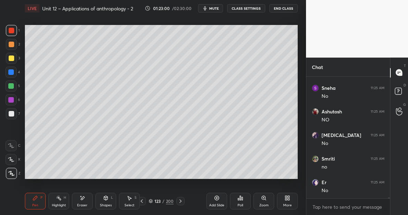
click at [12, 59] on div at bounding box center [12, 58] width 6 height 6
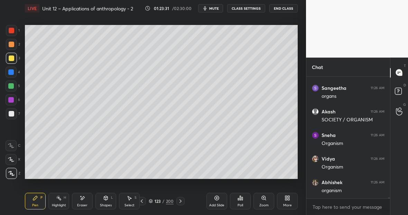
scroll to position [13137, 0]
click at [60, 197] on div "Highlight H" at bounding box center [58, 200] width 21 height 17
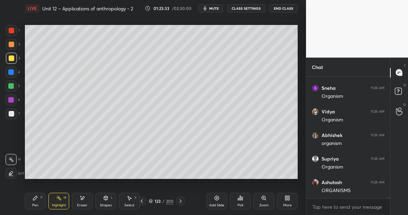
click at [14, 83] on div at bounding box center [11, 85] width 11 height 11
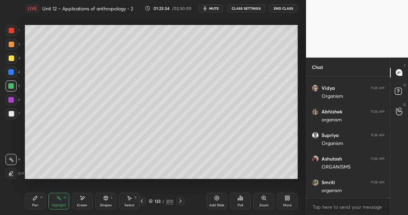
click at [39, 195] on div "Pen P" at bounding box center [35, 200] width 21 height 17
click at [84, 199] on icon at bounding box center [83, 198] width 6 height 6
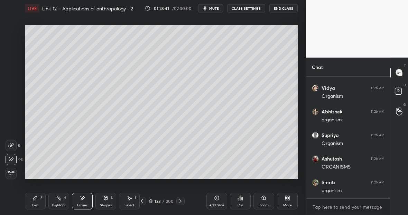
click at [38, 202] on div "Pen P" at bounding box center [35, 200] width 21 height 17
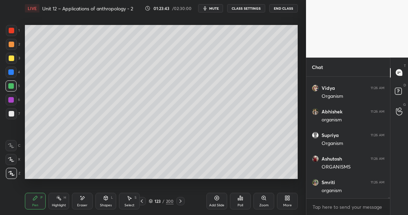
click at [83, 198] on icon at bounding box center [83, 198] width 6 height 6
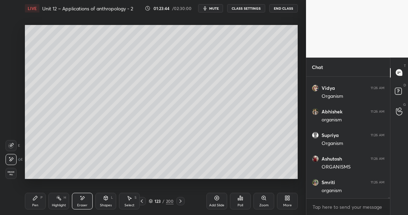
click at [30, 199] on div "Pen P" at bounding box center [35, 200] width 21 height 17
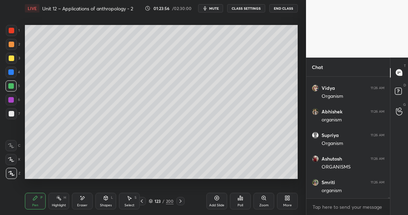
click at [83, 199] on div "Eraser" at bounding box center [82, 200] width 21 height 17
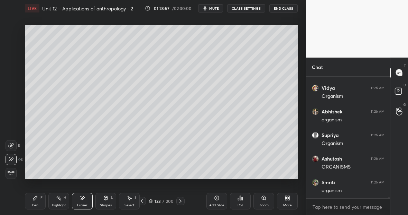
click at [36, 201] on div "Pen P" at bounding box center [35, 200] width 21 height 17
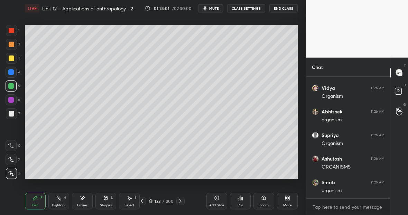
click at [39, 200] on div "Pen P" at bounding box center [35, 200] width 21 height 17
click at [10, 30] on div at bounding box center [12, 31] width 6 height 6
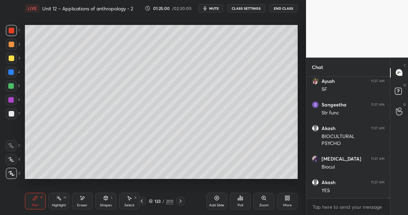
scroll to position [13856, 0]
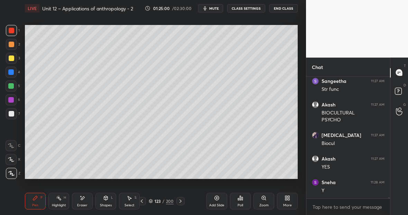
click at [56, 201] on div "Highlight H" at bounding box center [58, 200] width 21 height 17
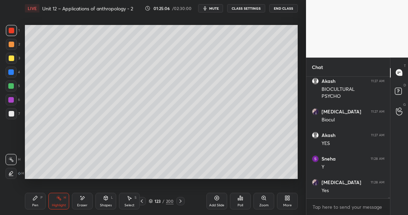
scroll to position [13903, 0]
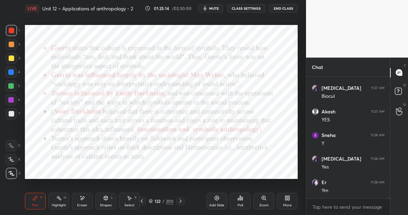
click at [13, 83] on div at bounding box center [11, 86] width 6 height 6
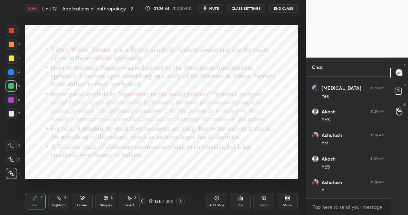
scroll to position [14323, 0]
click at [83, 199] on icon at bounding box center [83, 198] width 6 height 6
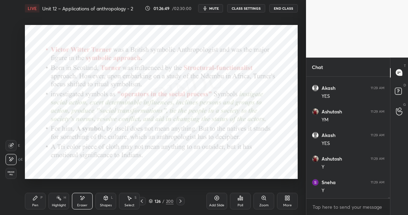
scroll to position [14347, 0]
click at [43, 196] on div "Pen P" at bounding box center [35, 200] width 21 height 17
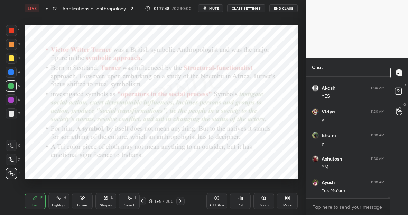
scroll to position [14895, 0]
click at [54, 197] on div "Highlight H" at bounding box center [58, 200] width 21 height 17
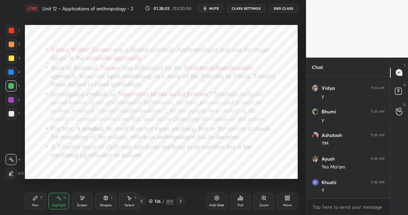
click at [36, 200] on div "Pen P" at bounding box center [35, 200] width 21 height 17
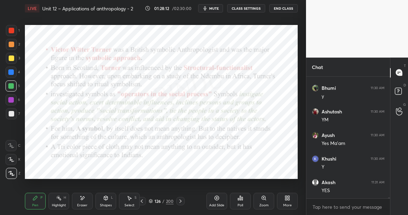
scroll to position [14942, 0]
click at [61, 196] on icon at bounding box center [59, 198] width 6 height 6
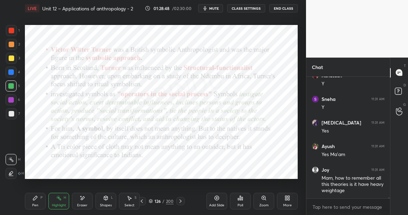
scroll to position [15072, 0]
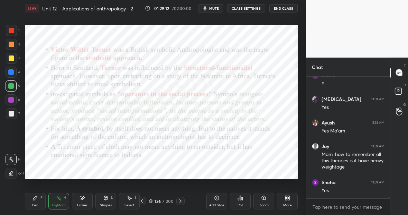
click at [60, 201] on div "Highlight H" at bounding box center [58, 200] width 21 height 17
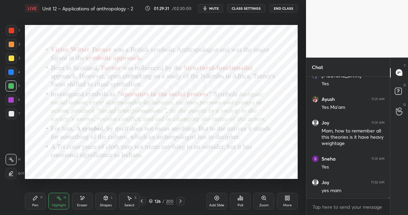
click at [38, 199] on div "Pen P" at bounding box center [35, 200] width 21 height 17
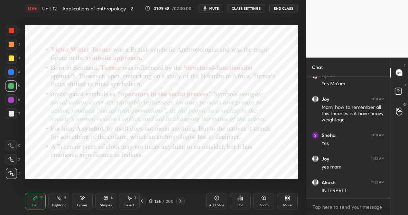
scroll to position [15143, 0]
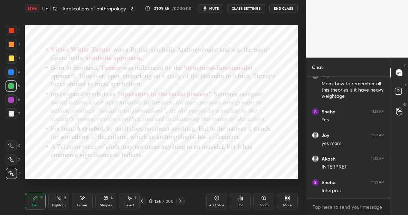
click at [13, 32] on div at bounding box center [11, 30] width 11 height 11
click at [13, 71] on div at bounding box center [11, 72] width 6 height 6
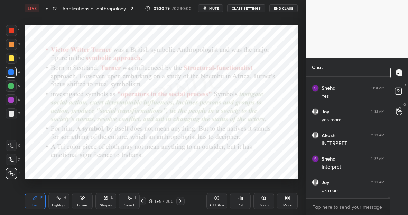
scroll to position [15190, 0]
click at [13, 73] on div at bounding box center [11, 71] width 11 height 11
click at [218, 197] on icon at bounding box center [217, 198] width 6 height 6
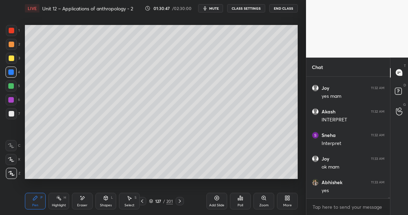
scroll to position [15213, 0]
click at [13, 57] on div at bounding box center [12, 58] width 6 height 6
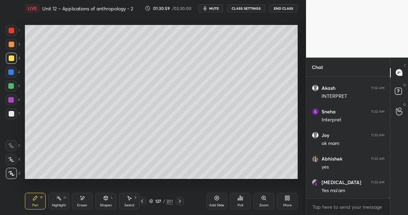
click at [10, 31] on div at bounding box center [12, 31] width 6 height 6
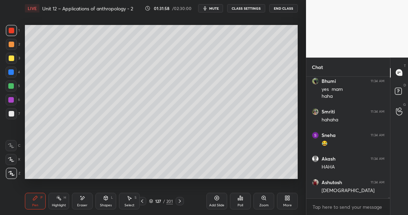
scroll to position [15479, 0]
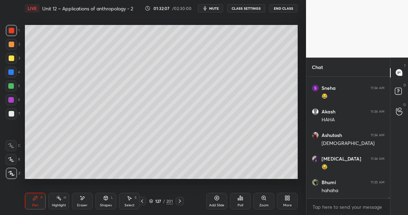
click at [13, 112] on div at bounding box center [12, 114] width 6 height 6
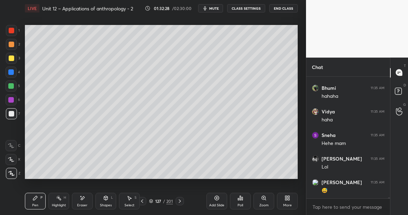
scroll to position [15620, 0]
click at [60, 202] on div "Highlight H" at bounding box center [58, 200] width 21 height 17
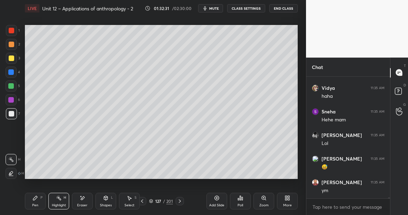
click at [14, 85] on div at bounding box center [11, 85] width 11 height 11
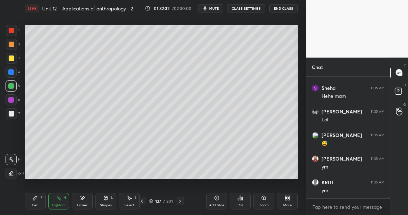
click at [34, 194] on div "Pen P" at bounding box center [35, 200] width 21 height 17
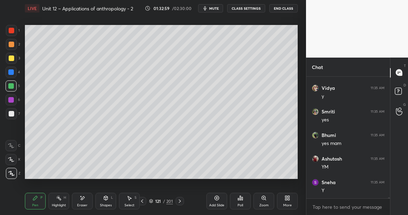
scroll to position [15832, 0]
click at [62, 202] on div "Highlight H" at bounding box center [58, 200] width 21 height 17
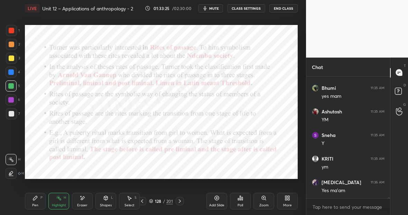
scroll to position [2, 2]
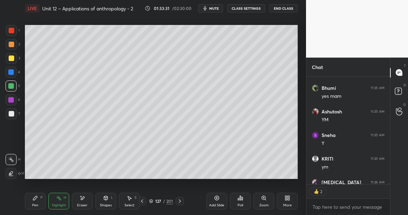
click at [63, 199] on div "Highlight H" at bounding box center [58, 200] width 21 height 17
click at [80, 203] on div "Eraser" at bounding box center [82, 204] width 10 height 3
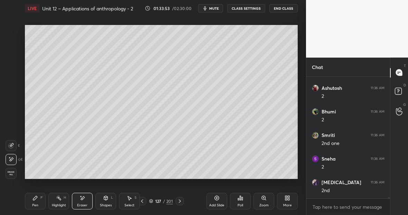
scroll to position [16091, 0]
click at [36, 203] on div "Pen" at bounding box center [35, 204] width 6 height 3
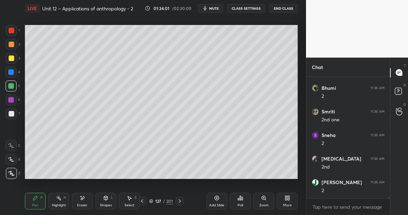
click at [13, 32] on div at bounding box center [12, 31] width 6 height 6
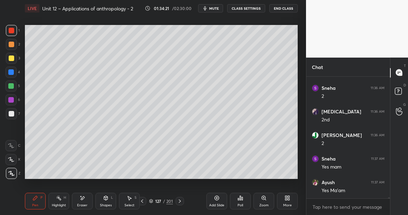
scroll to position [16161, 0]
click at [84, 200] on div "Eraser" at bounding box center [82, 200] width 21 height 17
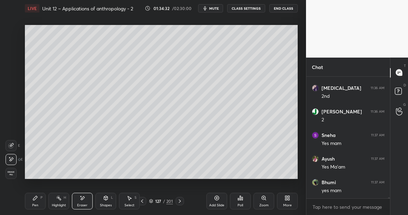
click at [39, 202] on div "Pen P" at bounding box center [35, 200] width 21 height 17
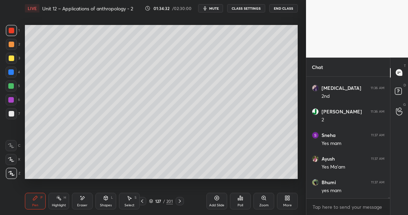
click at [12, 114] on div at bounding box center [12, 114] width 6 height 6
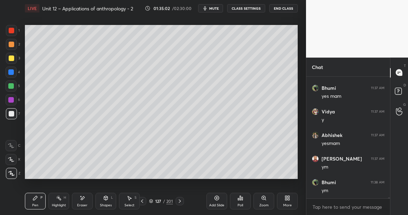
scroll to position [16302, 0]
click at [59, 199] on div "Highlight H" at bounding box center [58, 200] width 21 height 17
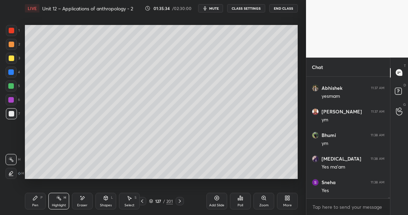
click at [37, 199] on div "Pen P" at bounding box center [35, 200] width 21 height 17
click at [13, 86] on div at bounding box center [11, 85] width 11 height 11
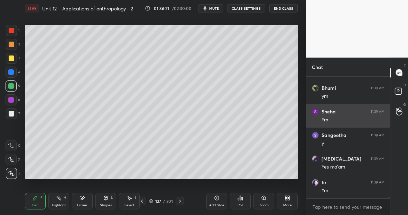
scroll to position [16655, 0]
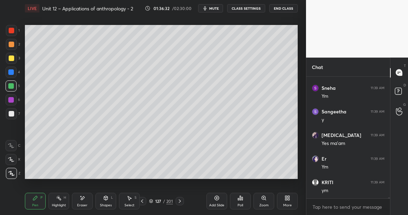
click at [61, 199] on div "Highlight H" at bounding box center [58, 200] width 21 height 17
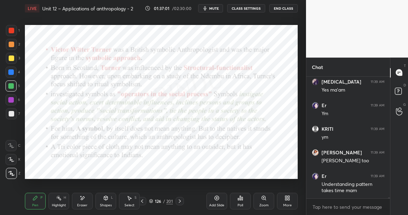
scroll to position [16732, 0]
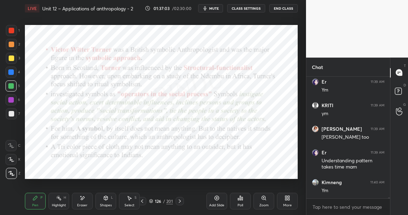
click at [60, 203] on div "Highlight" at bounding box center [59, 204] width 14 height 3
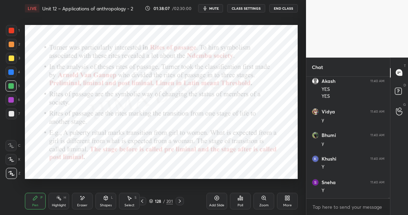
scroll to position [16998, 0]
click at [307, 46] on video at bounding box center [357, 28] width 102 height 57
click at [237, 24] on div "Setting up your live class Poll for secs No correct answer Start poll" at bounding box center [161, 102] width 279 height 170
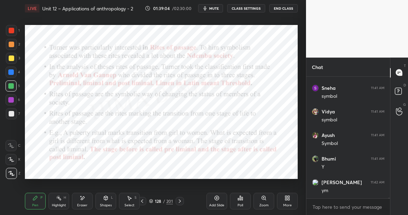
click at [216, 198] on icon at bounding box center [217, 198] width 6 height 6
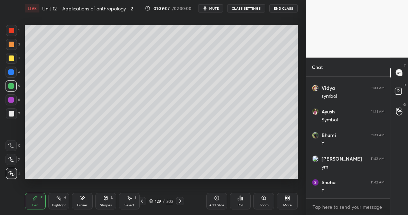
click at [12, 58] on div at bounding box center [12, 58] width 6 height 6
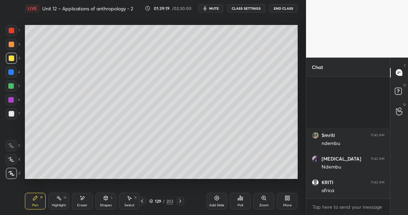
scroll to position [17492, 0]
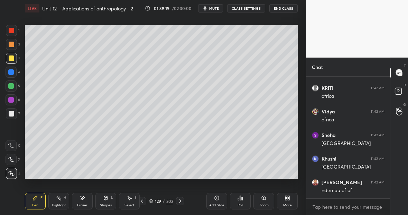
click at [85, 199] on div "Eraser" at bounding box center [82, 200] width 21 height 17
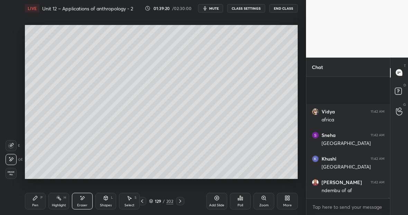
click at [37, 196] on icon at bounding box center [36, 198] width 6 height 6
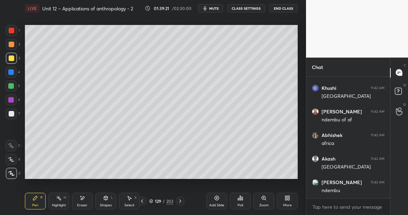
click at [12, 31] on div at bounding box center [12, 31] width 6 height 6
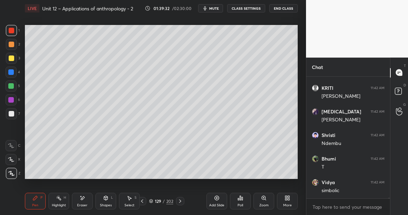
scroll to position [17915, 0]
click at [13, 111] on div at bounding box center [12, 114] width 6 height 6
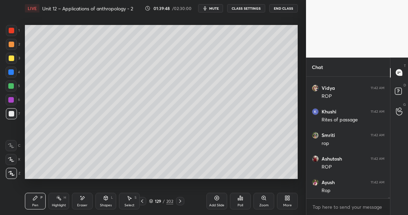
scroll to position [14028, 0]
click at [60, 206] on div "Highlight" at bounding box center [59, 204] width 14 height 3
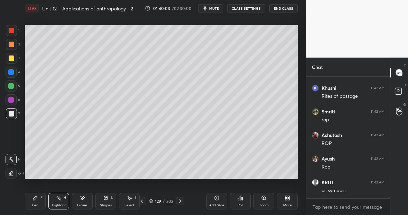
click at [35, 201] on div "Pen P" at bounding box center [35, 200] width 21 height 17
click at [13, 30] on div at bounding box center [12, 31] width 6 height 6
click at [81, 199] on div "Eraser" at bounding box center [82, 200] width 21 height 17
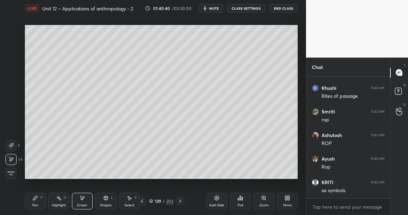
click at [36, 199] on icon at bounding box center [36, 198] width 6 height 6
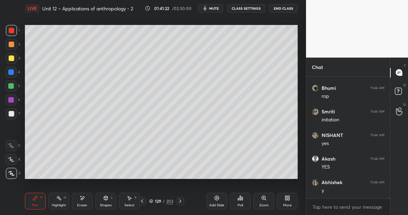
scroll to position [14898, 0]
click at [12, 87] on div at bounding box center [11, 86] width 6 height 6
click at [87, 194] on div "Eraser" at bounding box center [82, 200] width 21 height 17
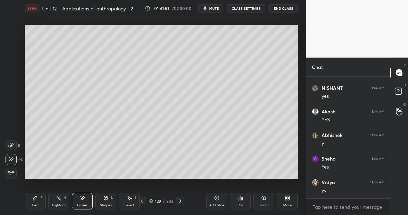
click at [31, 195] on div "Pen P" at bounding box center [35, 200] width 21 height 17
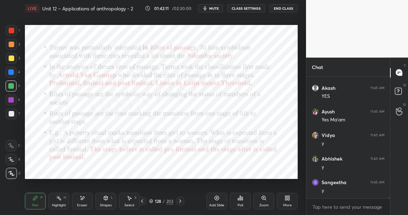
scroll to position [15086, 0]
click at [12, 29] on div at bounding box center [12, 31] width 6 height 6
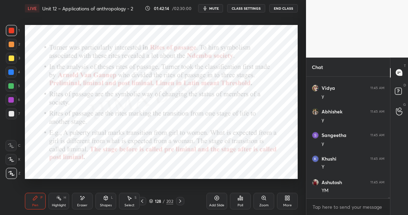
click at [10, 88] on div at bounding box center [11, 86] width 6 height 6
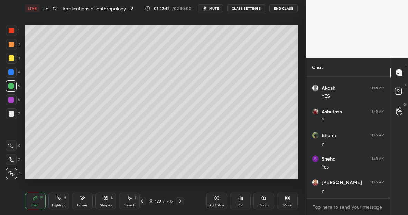
scroll to position [15298, 0]
click at [13, 33] on div at bounding box center [11, 30] width 11 height 11
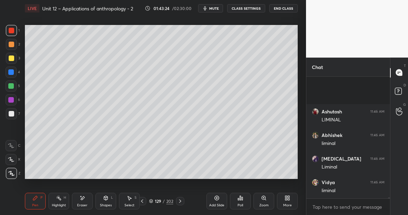
scroll to position [16216, 0]
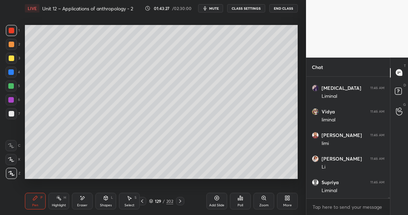
click at [11, 115] on div at bounding box center [12, 114] width 6 height 6
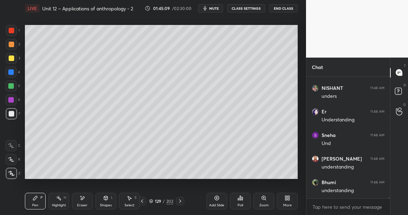
scroll to position [16780, 0]
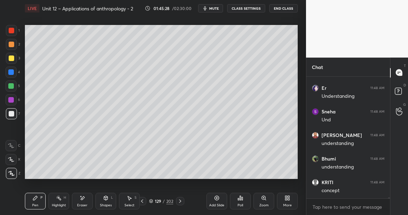
click at [59, 199] on icon at bounding box center [59, 198] width 6 height 6
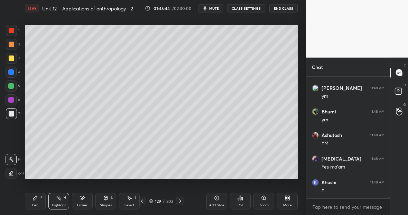
scroll to position [16921, 0]
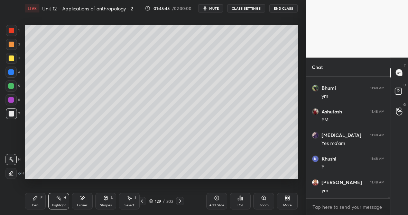
click at [61, 201] on div "Highlight H" at bounding box center [58, 200] width 21 height 17
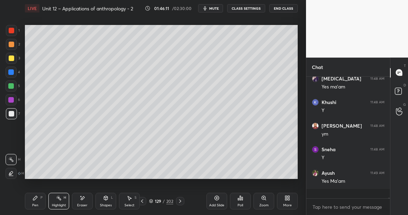
scroll to position [16969, 0]
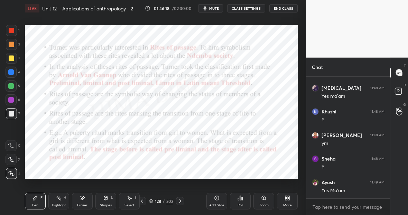
click at [12, 86] on div at bounding box center [11, 86] width 6 height 6
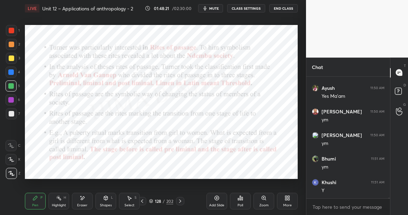
scroll to position [17705, 0]
click at [15, 70] on div at bounding box center [11, 71] width 11 height 11
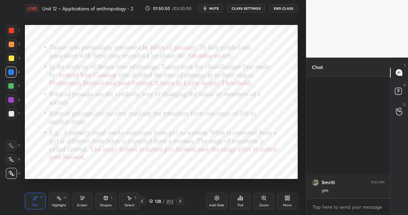
scroll to position [18316, 0]
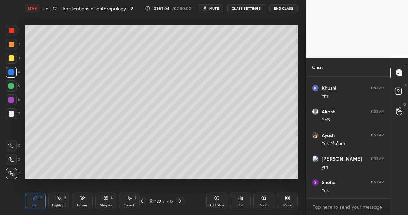
click at [12, 32] on div at bounding box center [12, 31] width 6 height 6
click at [83, 200] on div "Eraser" at bounding box center [82, 200] width 21 height 17
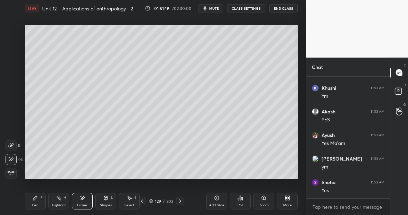
click at [39, 201] on div "Pen P" at bounding box center [35, 200] width 21 height 17
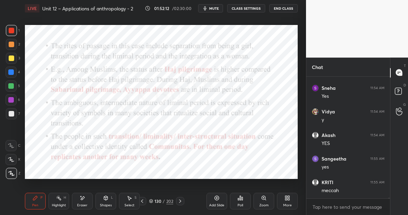
scroll to position [18481, 0]
click at [42, 202] on div "Pen P" at bounding box center [35, 200] width 21 height 17
click at [14, 73] on div at bounding box center [11, 71] width 11 height 11
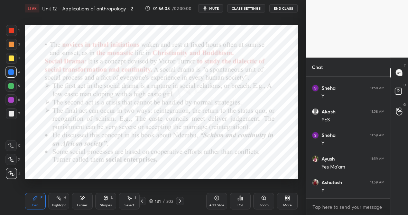
scroll to position [20034, 0]
click at [14, 31] on div at bounding box center [11, 30] width 11 height 11
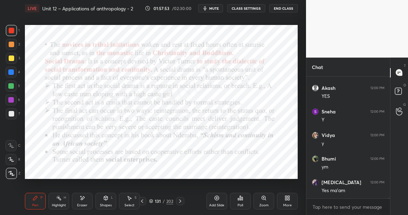
click at [12, 72] on div at bounding box center [11, 72] width 6 height 6
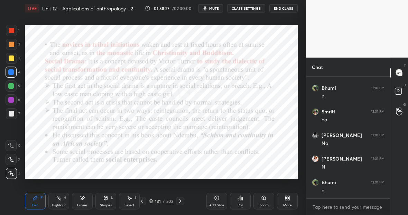
scroll to position [20763, 0]
click at [217, 198] on icon at bounding box center [217, 198] width 2 height 2
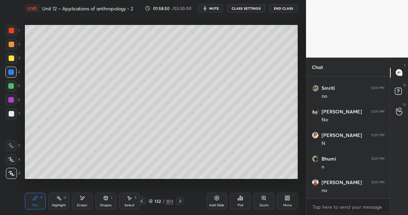
click at [12, 89] on div at bounding box center [11, 85] width 11 height 11
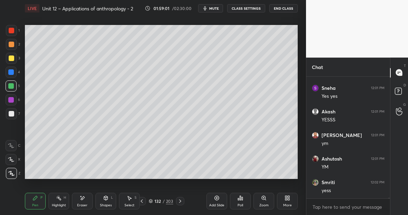
click at [61, 201] on div "Highlight H" at bounding box center [58, 200] width 21 height 17
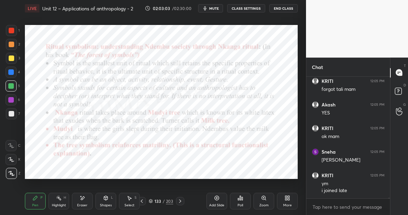
scroll to position [22323, 0]
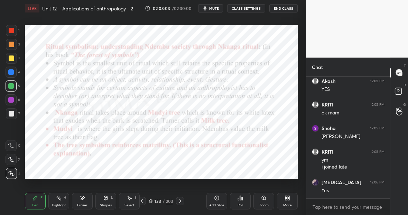
click at [11, 33] on div at bounding box center [12, 31] width 6 height 6
click at [13, 73] on div at bounding box center [11, 72] width 6 height 6
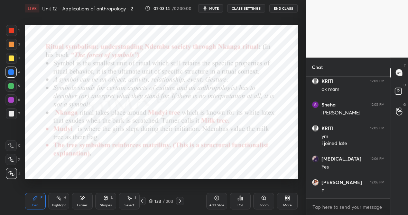
scroll to position [22370, 0]
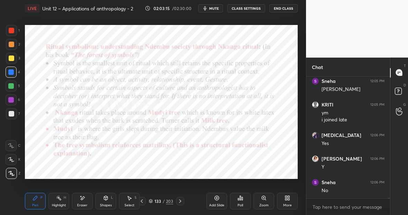
click at [59, 198] on icon at bounding box center [59, 198] width 6 height 6
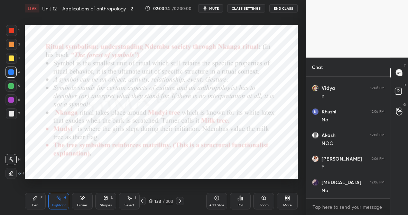
scroll to position [22676, 0]
click at [38, 204] on div "Pen P" at bounding box center [35, 200] width 21 height 17
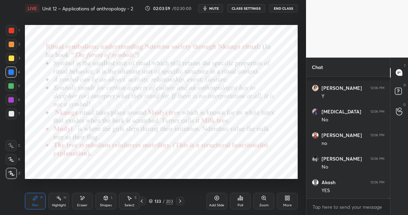
scroll to position [22770, 0]
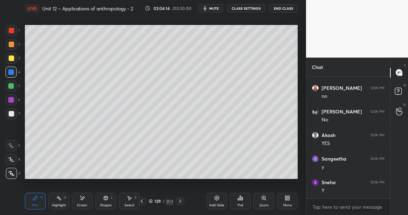
click at [217, 198] on icon at bounding box center [217, 198] width 6 height 6
click at [13, 31] on div at bounding box center [11, 30] width 11 height 11
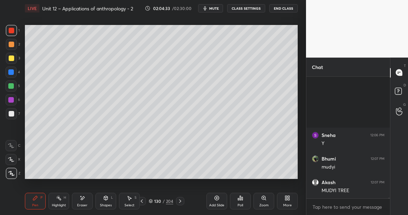
scroll to position [22911, 0]
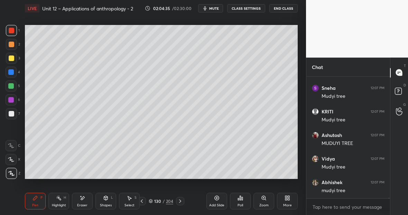
click at [12, 59] on div at bounding box center [12, 58] width 6 height 6
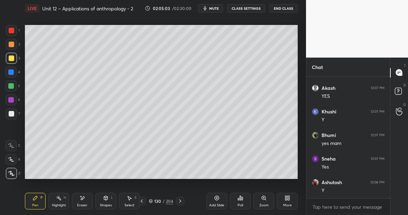
scroll to position [23241, 0]
click at [58, 201] on div "Highlight H" at bounding box center [58, 200] width 21 height 17
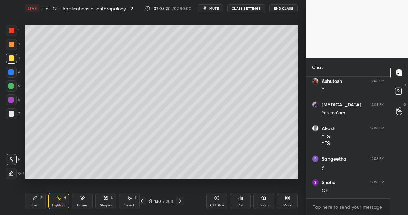
scroll to position [23342, 0]
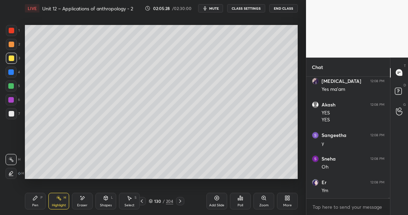
click at [36, 199] on icon at bounding box center [36, 198] width 6 height 6
click at [13, 31] on div at bounding box center [12, 31] width 6 height 6
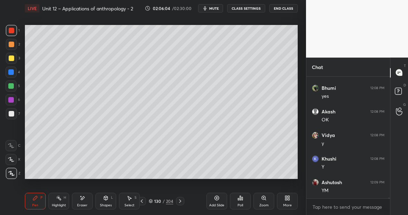
scroll to position [23483, 0]
click at [12, 73] on div at bounding box center [11, 72] width 6 height 6
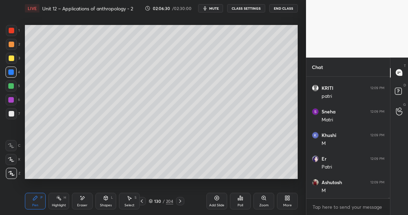
click at [58, 206] on div "Highlight" at bounding box center [59, 204] width 14 height 3
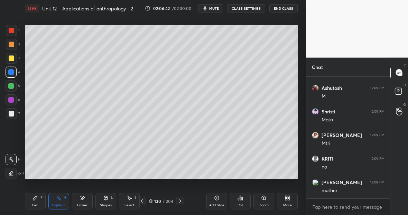
scroll to position [23789, 0]
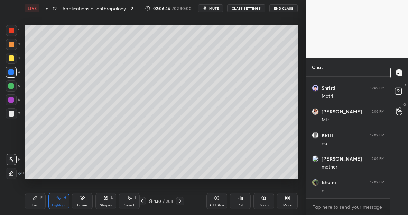
click at [38, 201] on div "Pen P" at bounding box center [35, 200] width 21 height 17
click at [87, 199] on div "Eraser" at bounding box center [82, 200] width 21 height 17
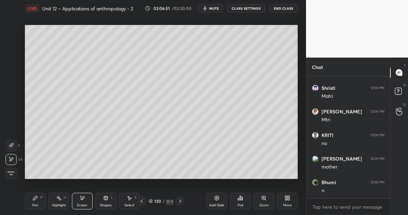
click at [41, 196] on div "P" at bounding box center [41, 196] width 2 height 3
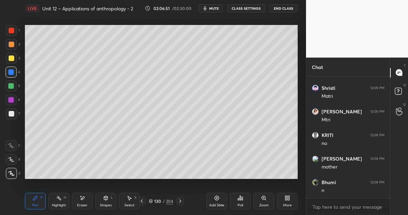
click at [15, 30] on div at bounding box center [11, 30] width 11 height 11
click at [62, 193] on div "Highlight H" at bounding box center [58, 200] width 21 height 17
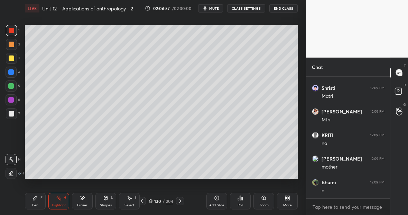
click at [33, 199] on icon at bounding box center [36, 198] width 6 height 6
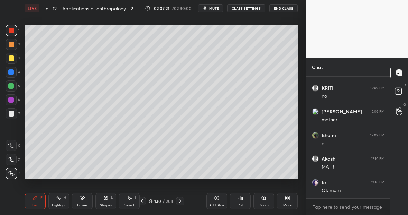
scroll to position [23859, 0]
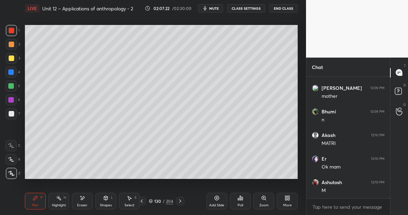
click at [61, 203] on div "Highlight" at bounding box center [59, 204] width 14 height 3
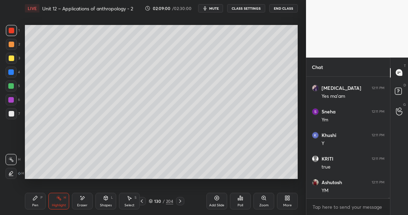
scroll to position [24665, 0]
click at [61, 202] on div "Highlight H" at bounding box center [58, 200] width 21 height 17
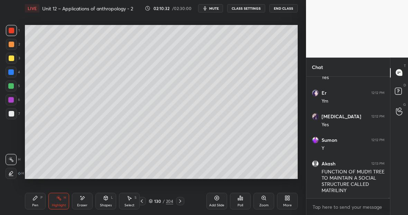
click at [62, 203] on div "Highlight" at bounding box center [59, 204] width 14 height 3
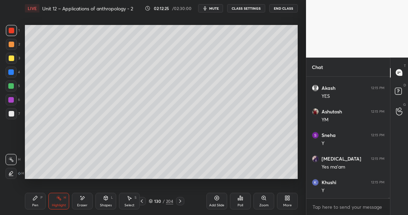
scroll to position [25399, 0]
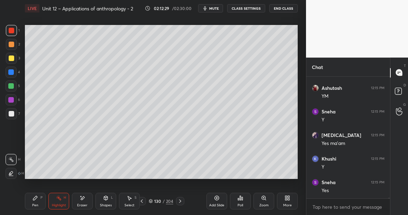
click at [62, 198] on div "Highlight H" at bounding box center [58, 200] width 21 height 17
click at [65, 197] on div "H" at bounding box center [65, 196] width 2 height 3
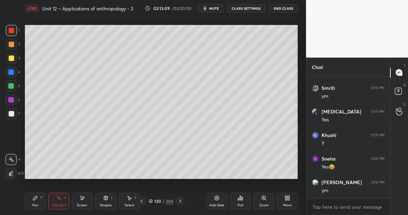
scroll to position [25634, 0]
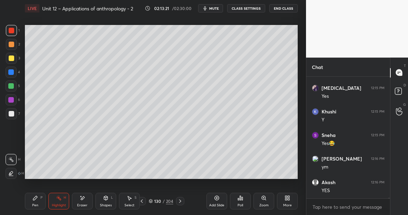
click at [14, 113] on div at bounding box center [11, 113] width 11 height 11
click at [32, 194] on div "Pen P" at bounding box center [35, 200] width 21 height 17
click at [88, 197] on div "Eraser" at bounding box center [82, 200] width 21 height 17
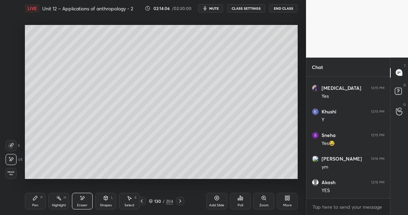
click at [38, 200] on div "Pen P" at bounding box center [35, 200] width 21 height 17
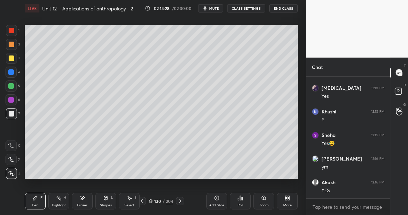
click at [10, 34] on div at bounding box center [11, 30] width 11 height 11
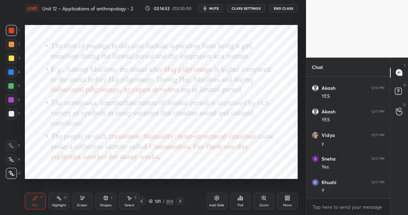
scroll to position [25752, 0]
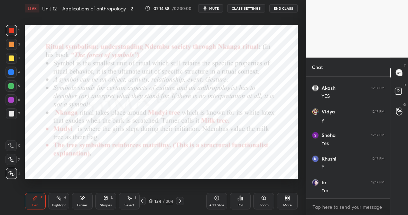
click at [9, 87] on div at bounding box center [11, 86] width 6 height 6
click at [35, 197] on icon at bounding box center [36, 198] width 6 height 6
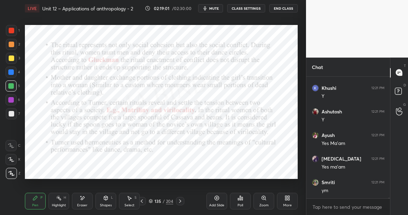
scroll to position [23626, 0]
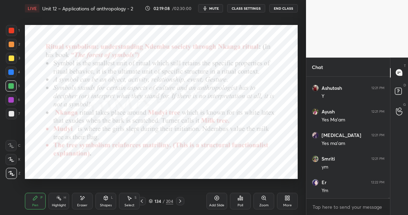
click at [217, 197] on icon at bounding box center [217, 198] width 6 height 6
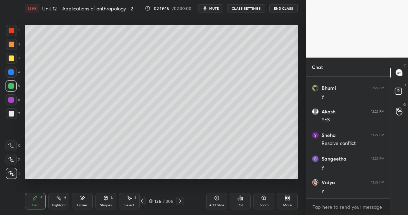
scroll to position [23791, 0]
click at [15, 57] on div at bounding box center [11, 58] width 11 height 11
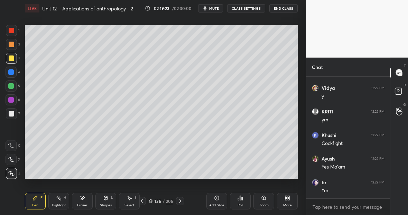
scroll to position [23885, 0]
click at [13, 32] on div at bounding box center [12, 31] width 6 height 6
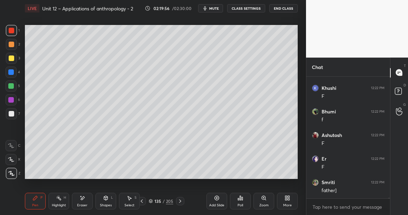
scroll to position [24591, 0]
click at [13, 59] on div at bounding box center [11, 58] width 11 height 11
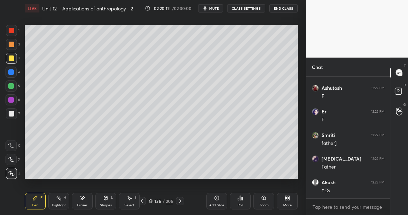
scroll to position [24685, 0]
click at [14, 31] on div at bounding box center [11, 30] width 11 height 11
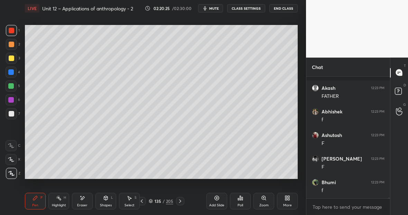
scroll to position [24880, 0]
click at [84, 199] on icon at bounding box center [83, 198] width 6 height 6
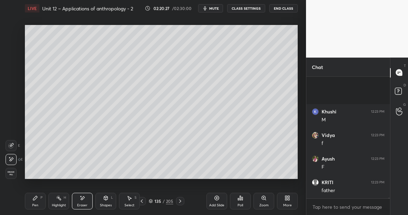
scroll to position [25021, 0]
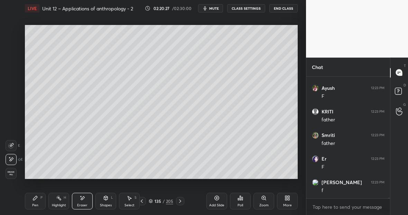
click at [84, 197] on icon at bounding box center [83, 198] width 6 height 6
click at [40, 195] on div "Pen P" at bounding box center [35, 200] width 21 height 17
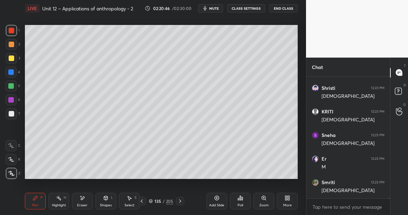
scroll to position [25374, 0]
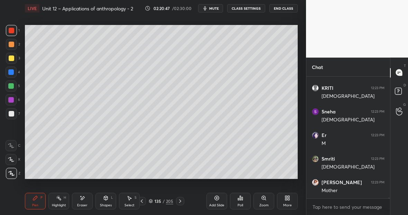
click at [87, 199] on div "Eraser" at bounding box center [82, 200] width 21 height 17
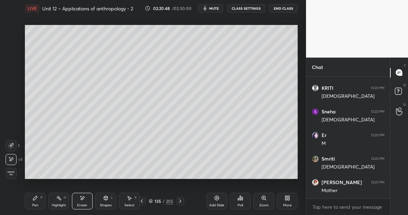
scroll to position [25397, 0]
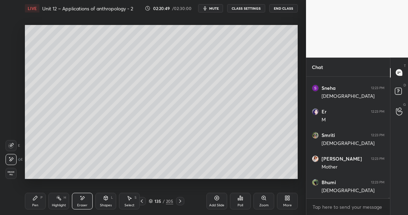
click at [38, 201] on div "Pen P" at bounding box center [35, 200] width 21 height 17
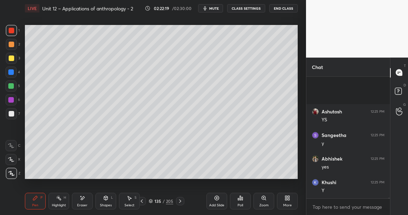
scroll to position [26715, 0]
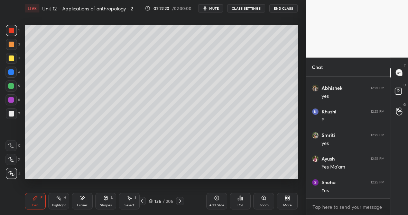
click at [14, 72] on div at bounding box center [11, 71] width 11 height 11
click at [14, 89] on div at bounding box center [11, 85] width 11 height 11
click at [14, 115] on div at bounding box center [11, 113] width 11 height 11
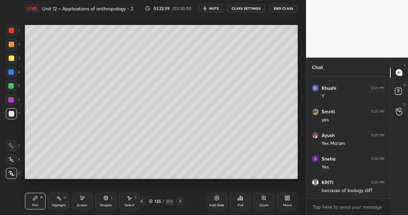
click at [58, 201] on div "Highlight H" at bounding box center [58, 200] width 21 height 17
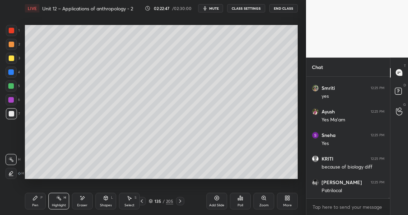
click at [37, 199] on div "Pen P" at bounding box center [35, 200] width 21 height 17
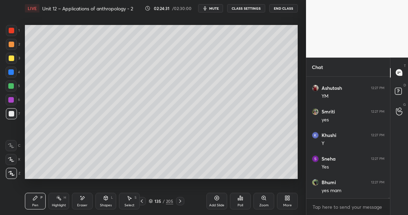
scroll to position [27491, 0]
click at [13, 85] on div at bounding box center [11, 86] width 6 height 6
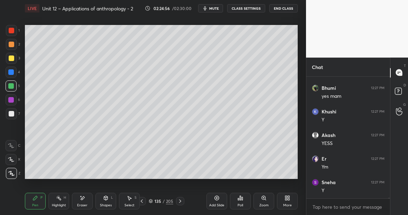
click at [64, 199] on div "Highlight H" at bounding box center [58, 200] width 21 height 17
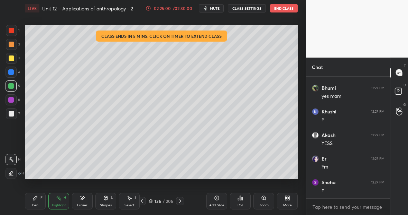
click at [38, 199] on div "Pen P" at bounding box center [35, 200] width 21 height 17
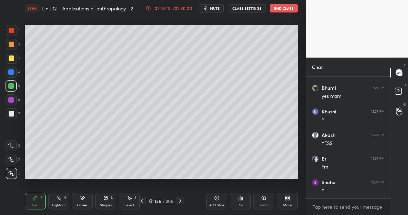
scroll to position [27585, 0]
click at [60, 198] on div "Highlight H" at bounding box center [58, 200] width 21 height 17
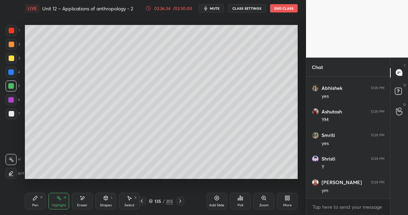
scroll to position [28432, 0]
click at [222, 201] on div "Add Slide" at bounding box center [217, 200] width 21 height 17
click at [14, 57] on div at bounding box center [11, 58] width 11 height 11
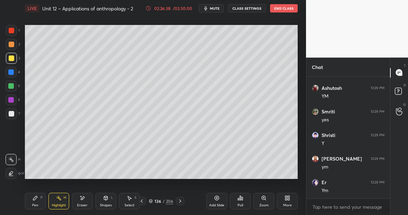
click at [39, 194] on div "Pen P" at bounding box center [35, 200] width 21 height 17
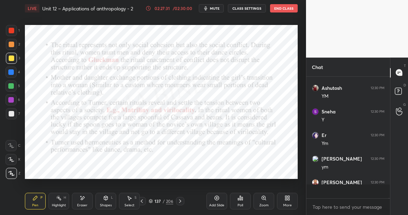
scroll to position [28597, 0]
click at [13, 102] on div at bounding box center [11, 99] width 11 height 11
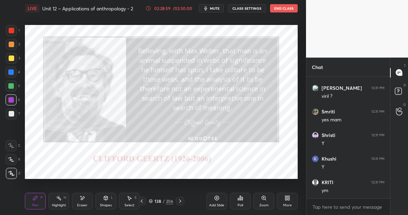
scroll to position [29044, 0]
click at [13, 73] on div at bounding box center [11, 72] width 6 height 6
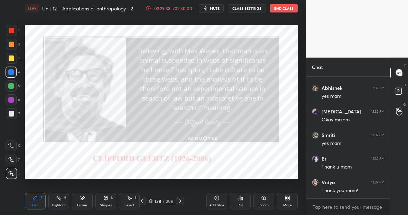
scroll to position [29303, 0]
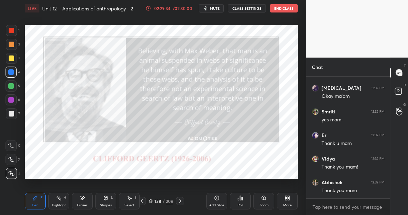
click at [217, 199] on icon at bounding box center [217, 198] width 6 height 6
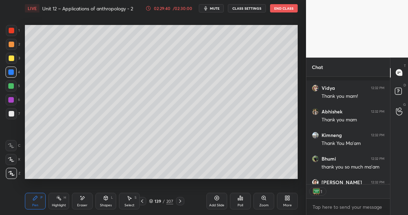
scroll to position [29411, 0]
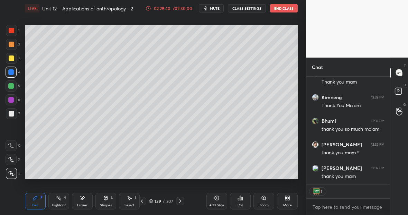
click at [12, 61] on div at bounding box center [11, 58] width 11 height 11
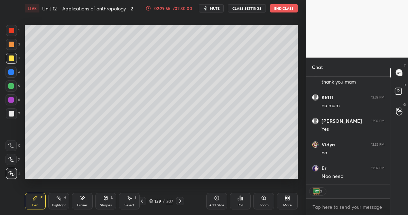
scroll to position [2, 2]
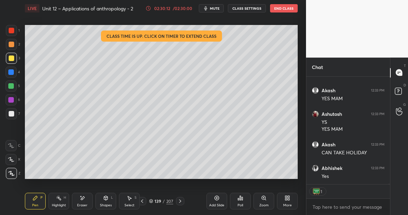
click at [13, 33] on div at bounding box center [12, 31] width 6 height 6
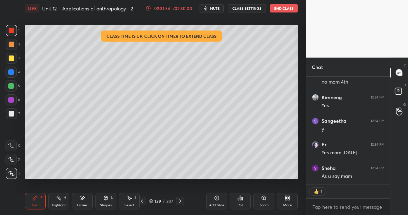
scroll to position [30224, 0]
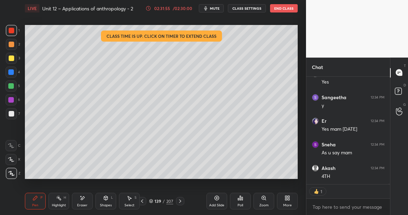
click at [12, 72] on div at bounding box center [11, 72] width 6 height 6
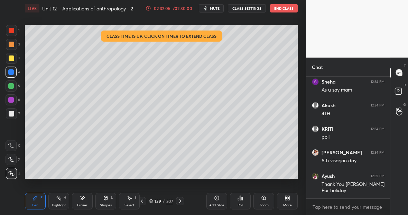
scroll to position [30317, 0]
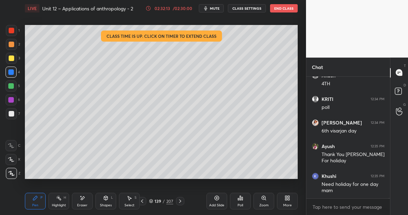
click at [241, 196] on icon at bounding box center [241, 198] width 6 height 6
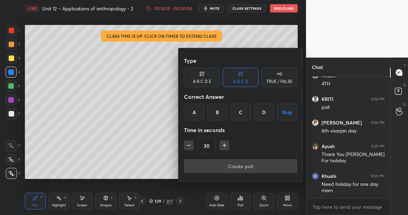
click at [288, 112] on button "Skip" at bounding box center [287, 111] width 20 height 17
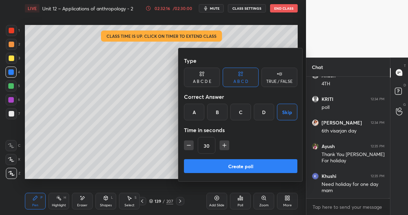
click at [238, 165] on button "Create poll" at bounding box center [240, 166] width 113 height 14
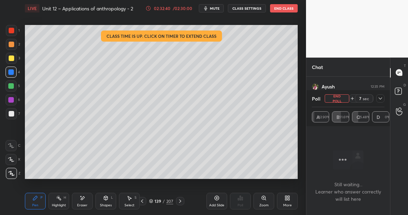
scroll to position [30400, 0]
click at [14, 30] on div at bounding box center [11, 30] width 11 height 11
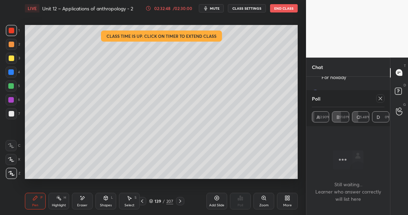
scroll to position [30423, 0]
click at [382, 99] on icon at bounding box center [380, 98] width 3 height 3
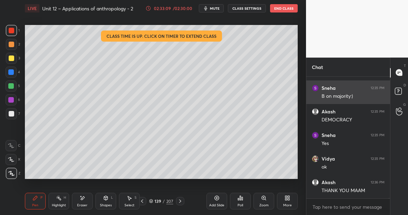
scroll to position [30481, 0]
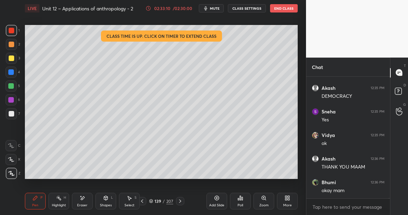
click at [13, 58] on div at bounding box center [12, 58] width 6 height 6
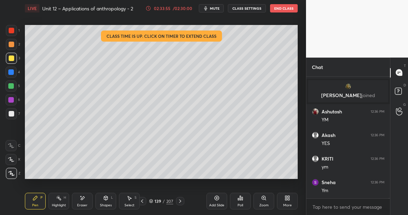
scroll to position [28852, 0]
click at [291, 8] on button "End Class" at bounding box center [284, 8] width 28 height 8
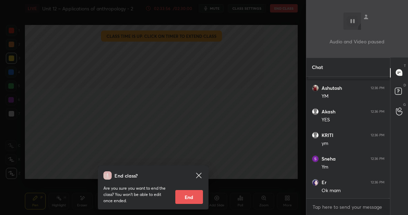
scroll to position [28882, 0]
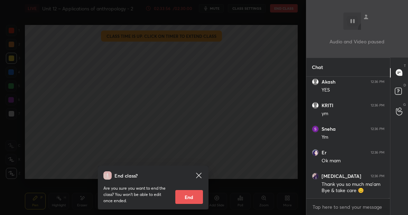
click at [188, 194] on button "End" at bounding box center [189, 197] width 28 height 14
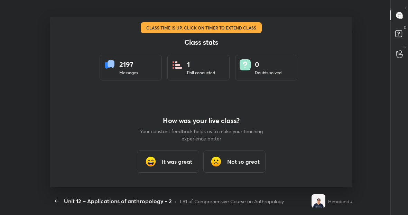
scroll to position [170, 388]
type textarea "x"
